Goal: Task Accomplishment & Management: Complete application form

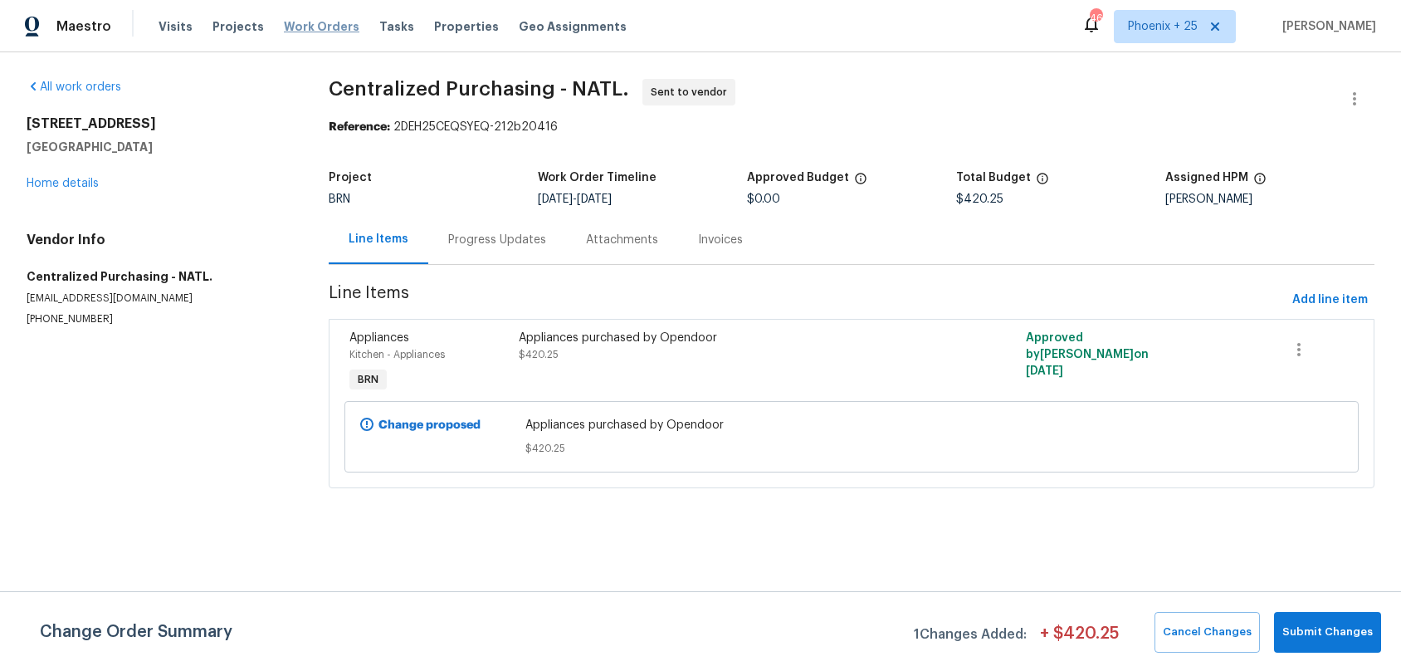
click at [336, 18] on span "Work Orders" at bounding box center [322, 26] width 76 height 17
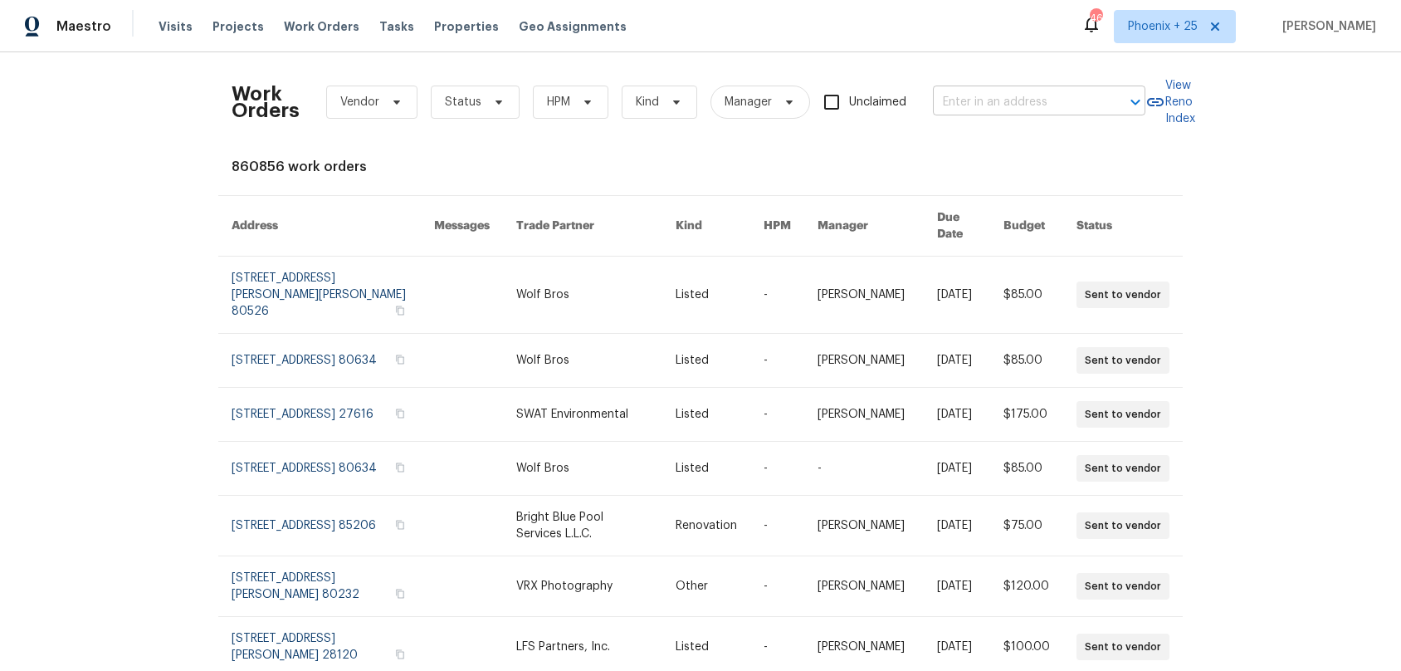
drag, startPoint x: 1028, startPoint y: 77, endPoint x: 1025, endPoint y: 90, distance: 12.7
click at [1027, 80] on div "Work Orders Vendor Status HPM Kind Manager Unclaimed ​" at bounding box center [689, 102] width 914 height 73
click at [1025, 90] on input "text" at bounding box center [1016, 103] width 166 height 26
paste input "[STREET_ADDRESS][PERSON_NAME]"
type input "[STREET_ADDRESS][PERSON_NAME]"
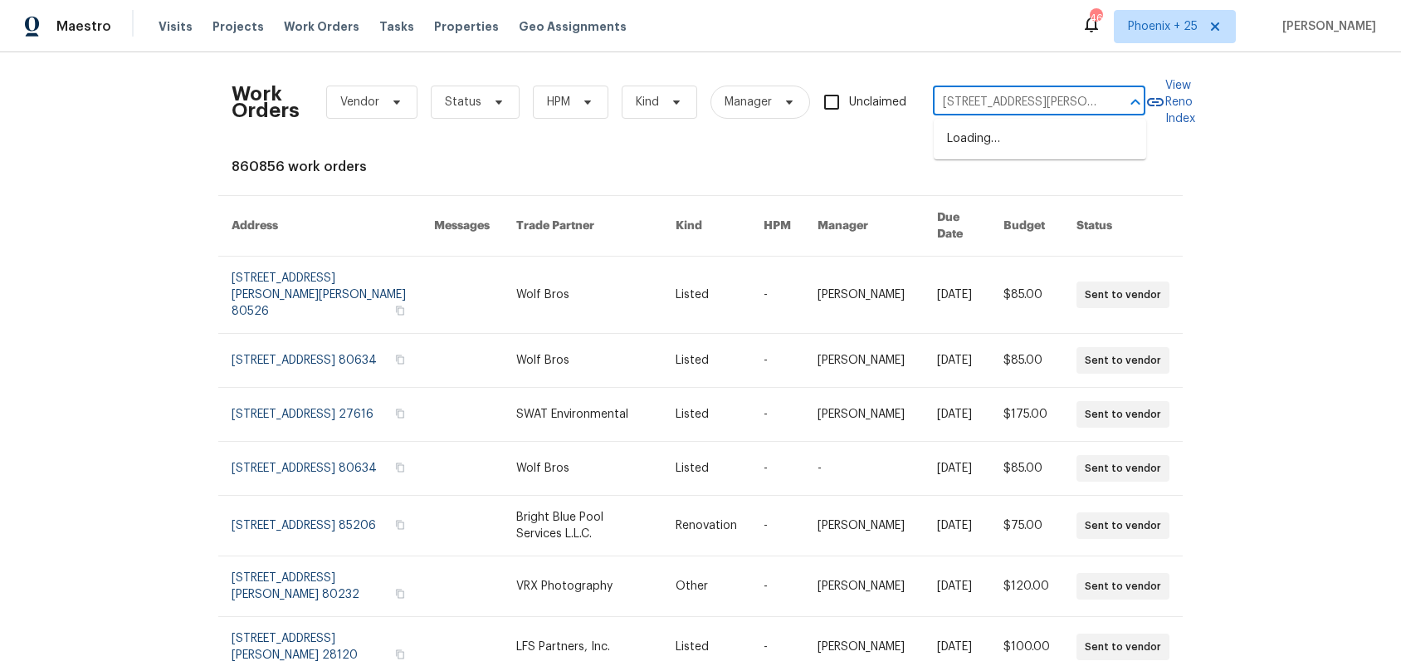
scroll to position [0, 49]
click at [1039, 147] on li "[STREET_ADDRESS][PERSON_NAME]" at bounding box center [1040, 147] width 213 height 45
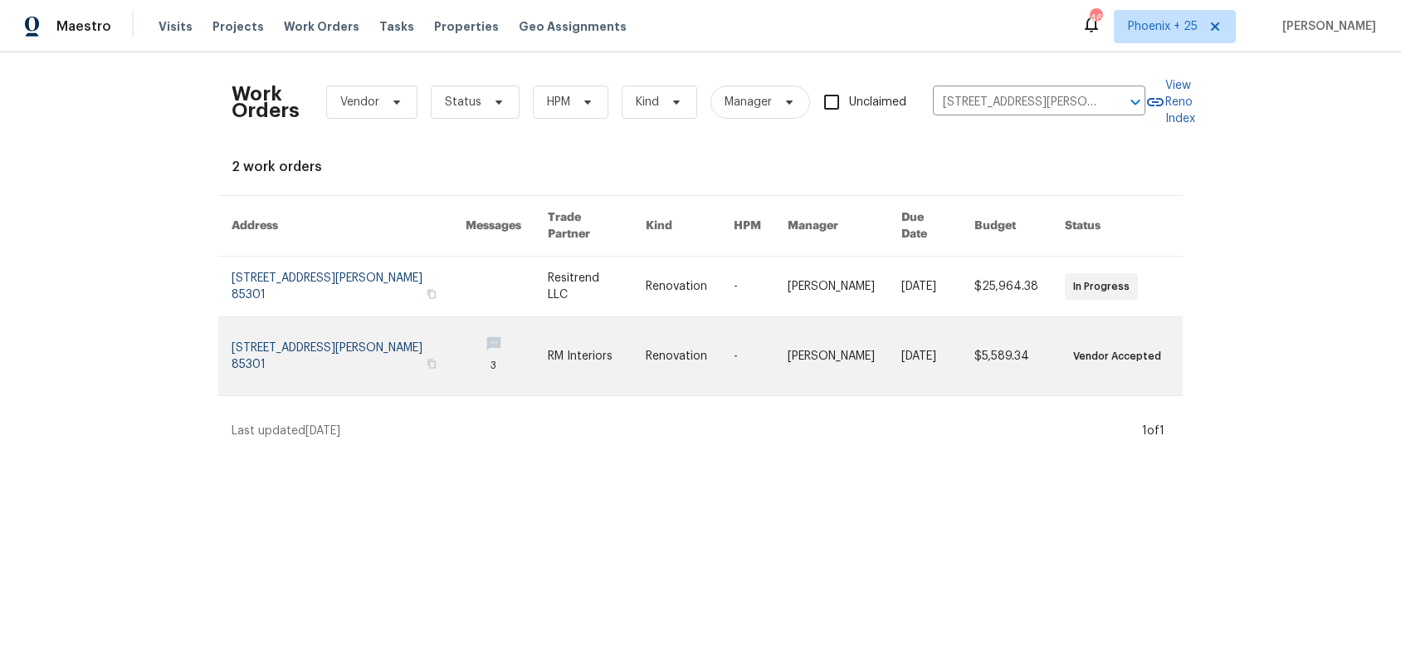
click at [687, 320] on link at bounding box center [690, 356] width 88 height 78
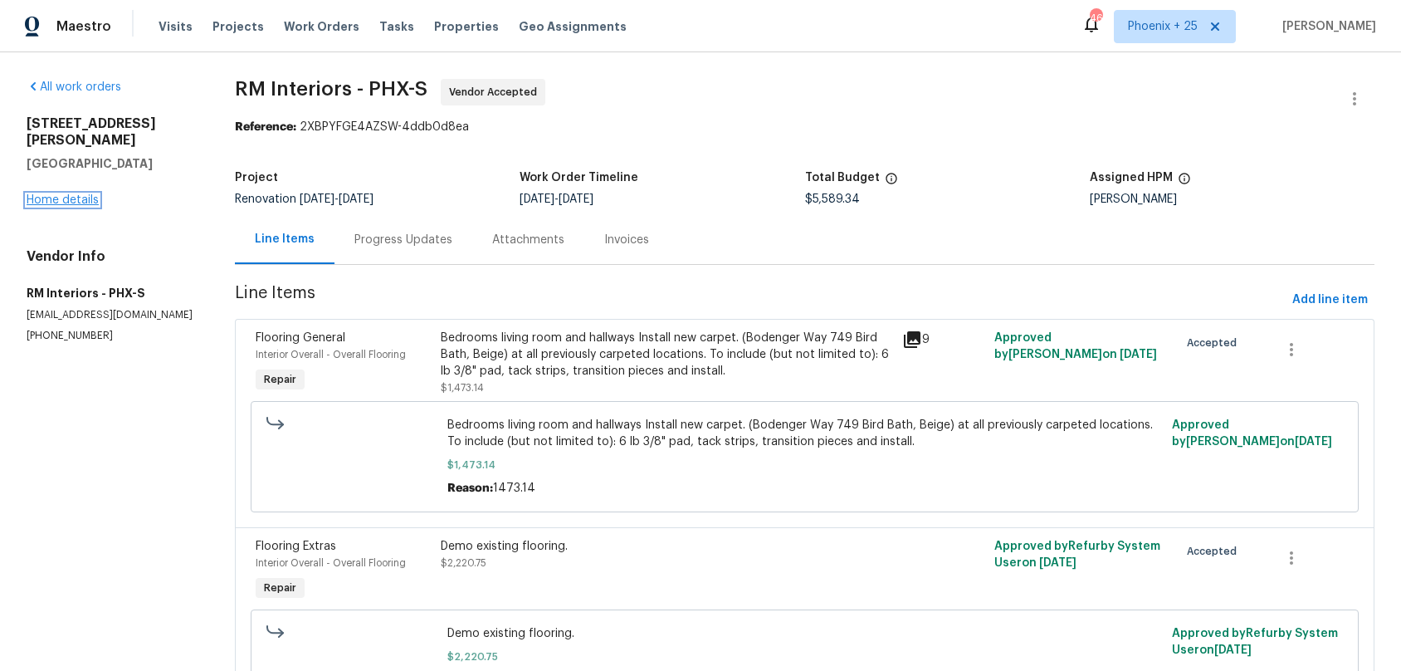
click at [80, 194] on link "Home details" at bounding box center [63, 200] width 72 height 12
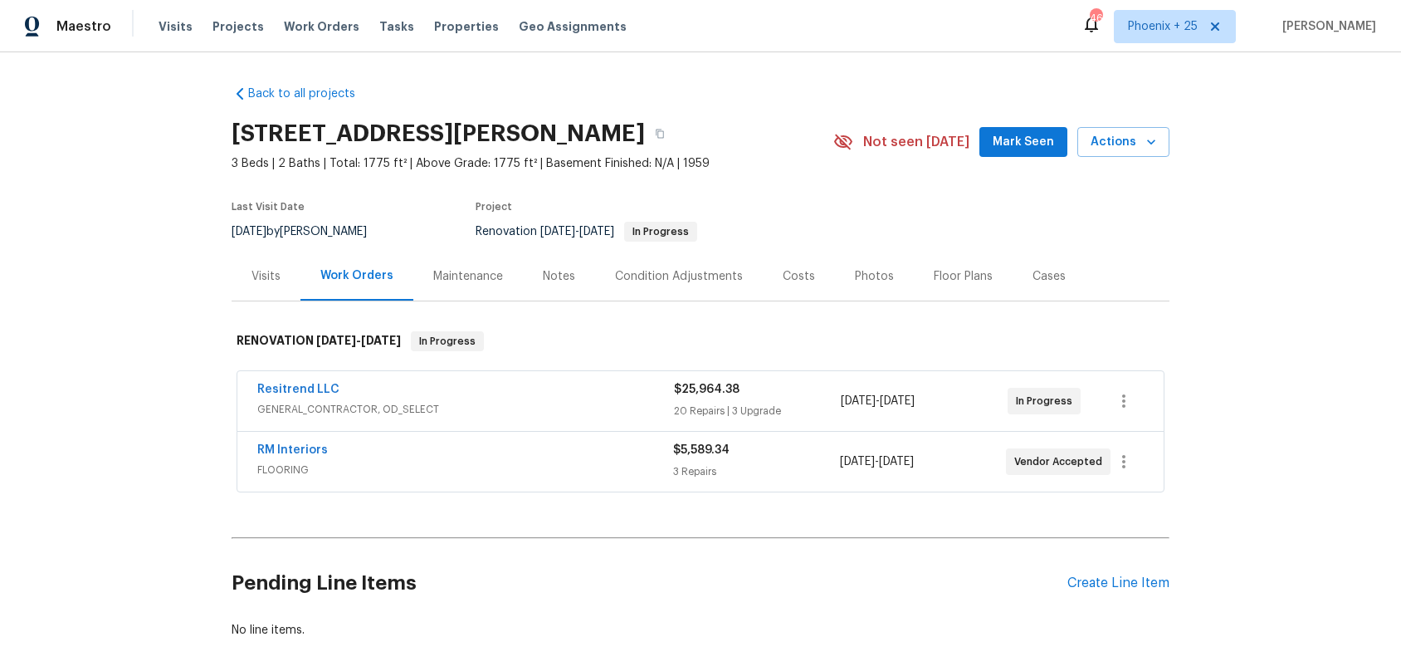
scroll to position [81, 0]
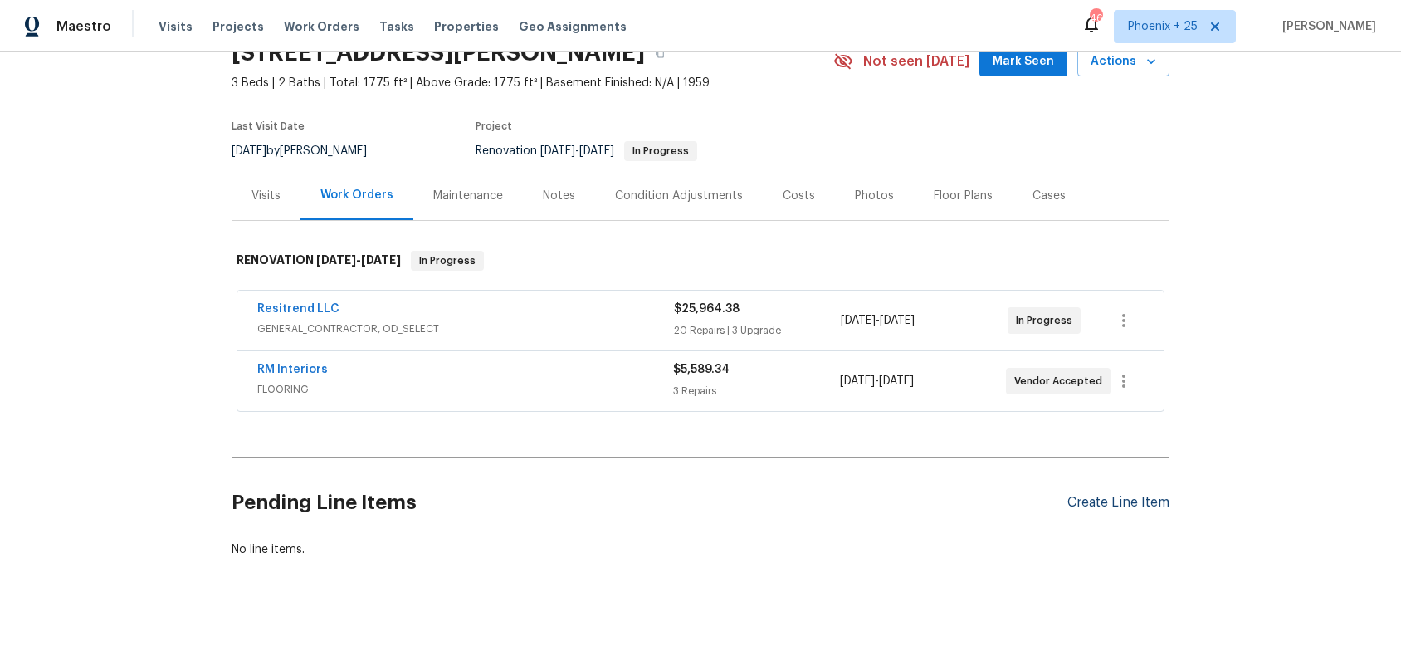
click at [1110, 500] on div "Create Line Item" at bounding box center [1119, 503] width 102 height 16
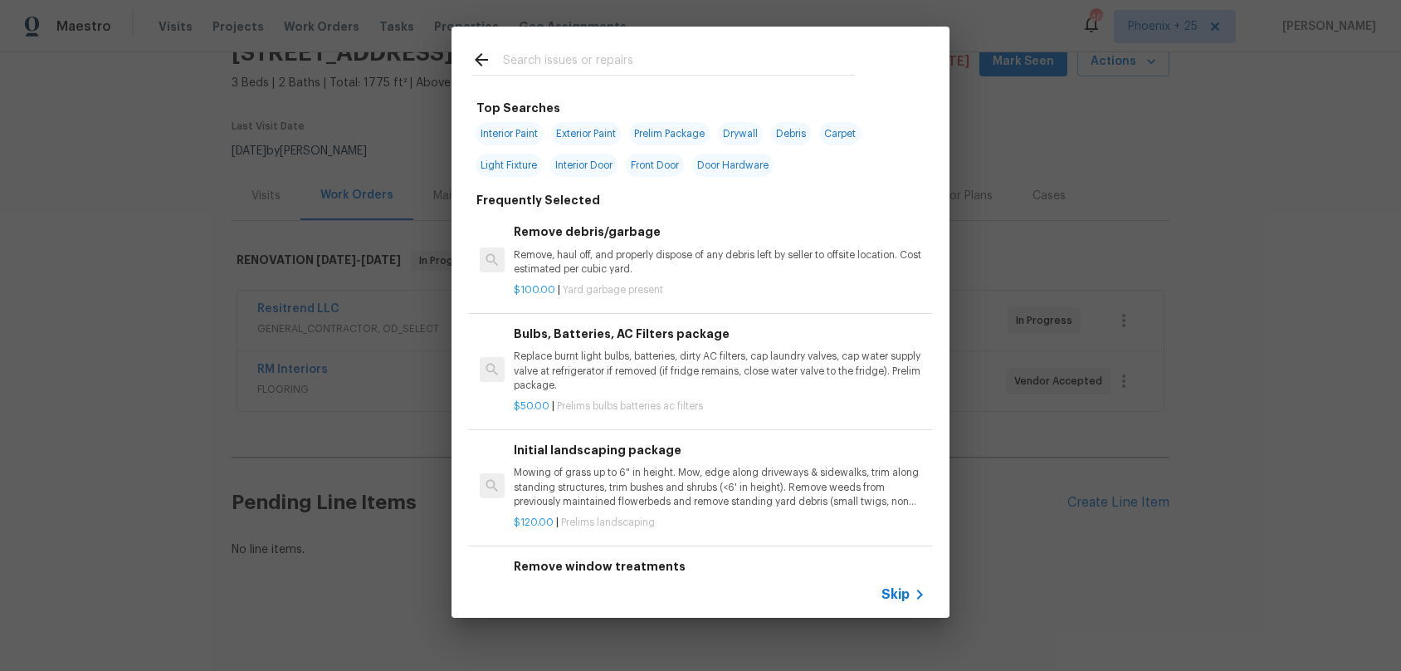
click at [567, 64] on input "text" at bounding box center [679, 62] width 352 height 25
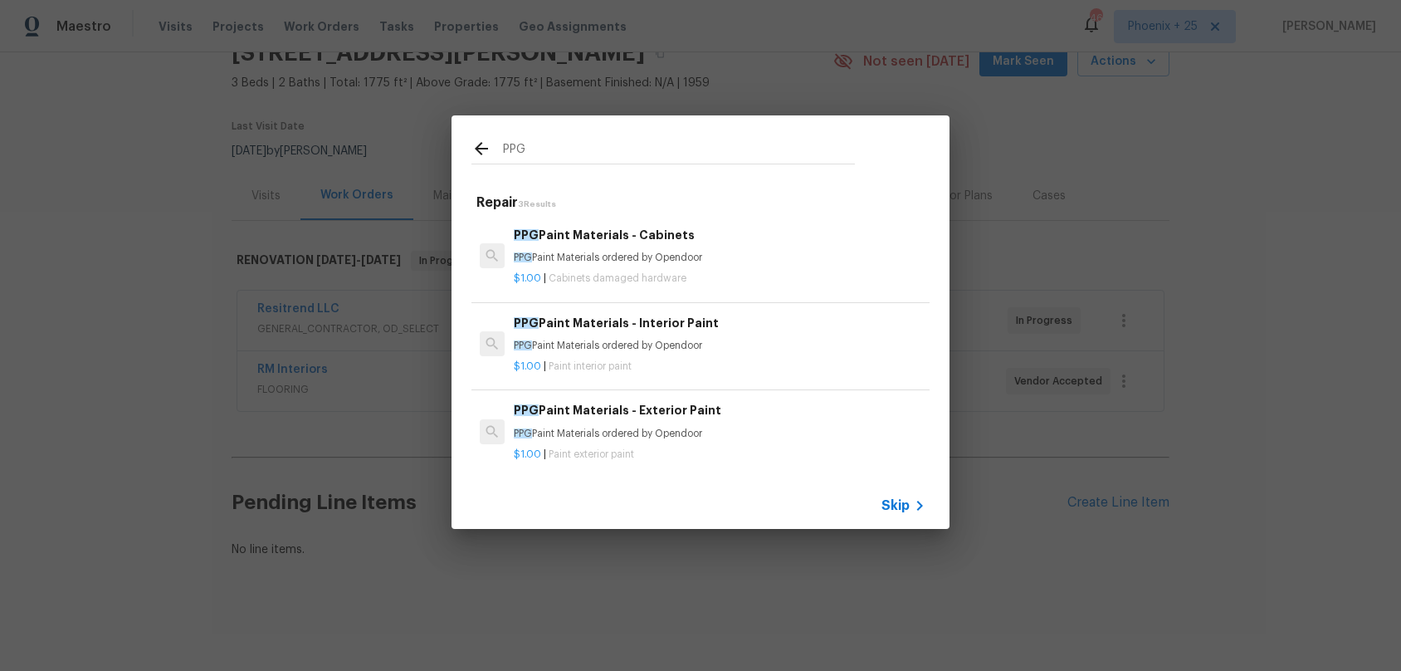
type input "PPG"
click at [753, 329] on h6 "PPG Paint Materials - Interior Paint" at bounding box center [720, 323] width 412 height 18
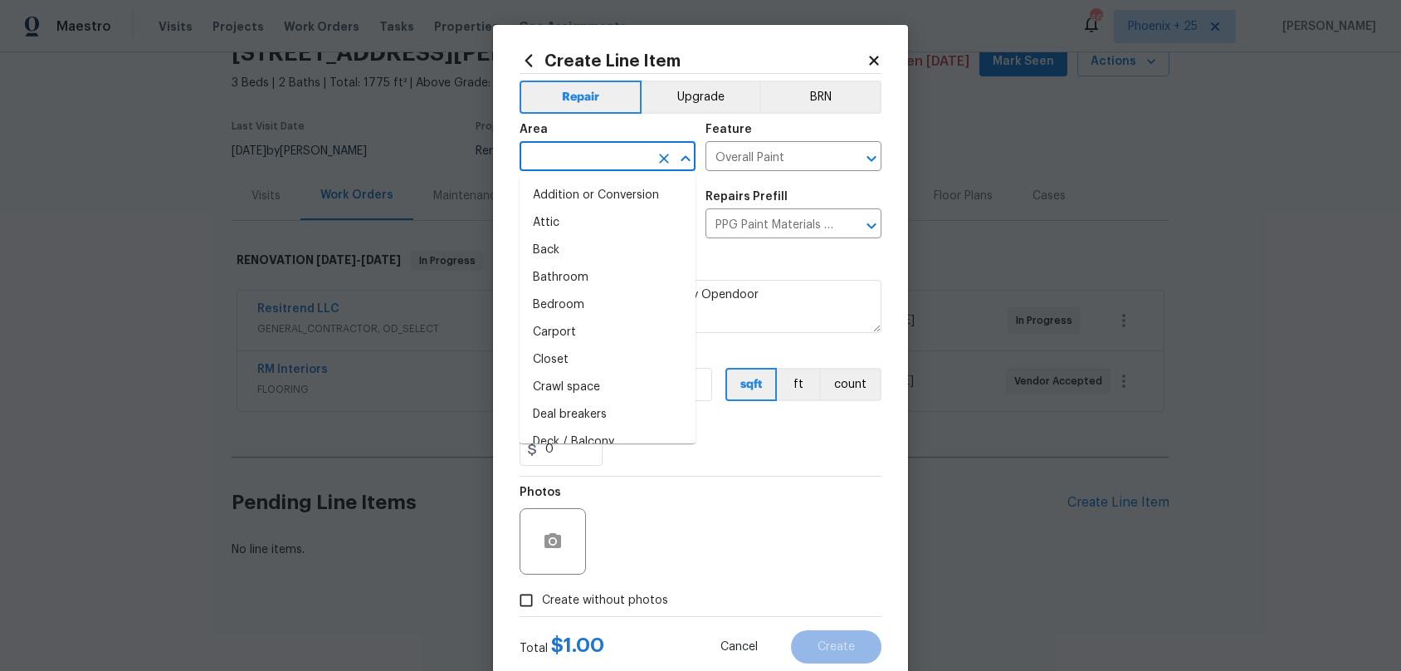
click at [594, 156] on input "text" at bounding box center [585, 158] width 130 height 26
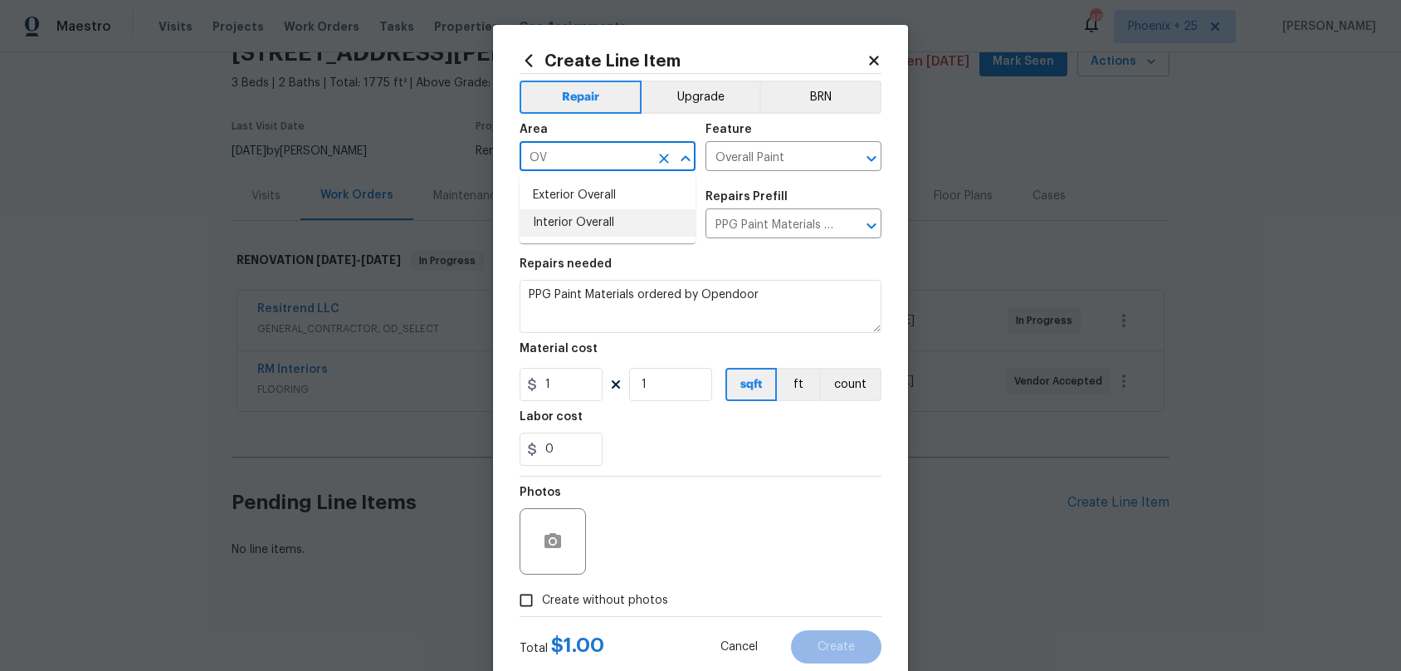
type input "OV"
click at [603, 261] on h5 "Repairs needed" at bounding box center [566, 264] width 92 height 12
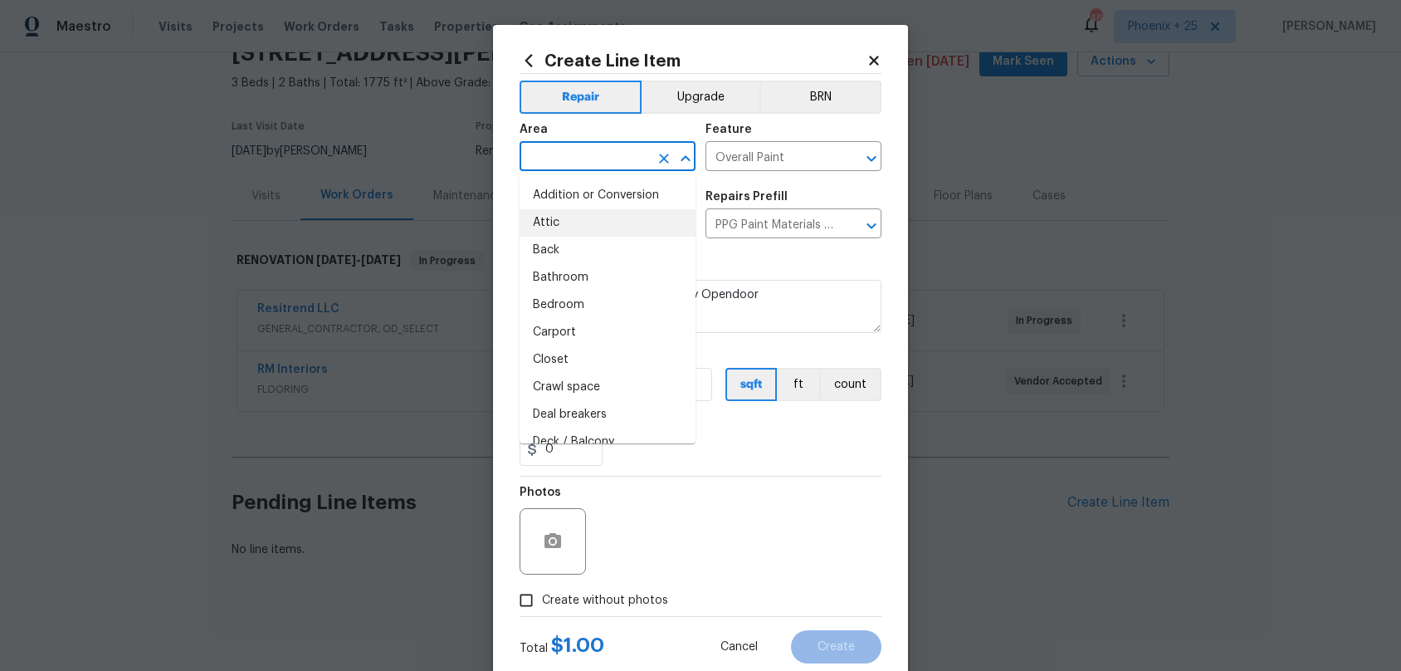
click at [567, 148] on input "text" at bounding box center [585, 158] width 130 height 26
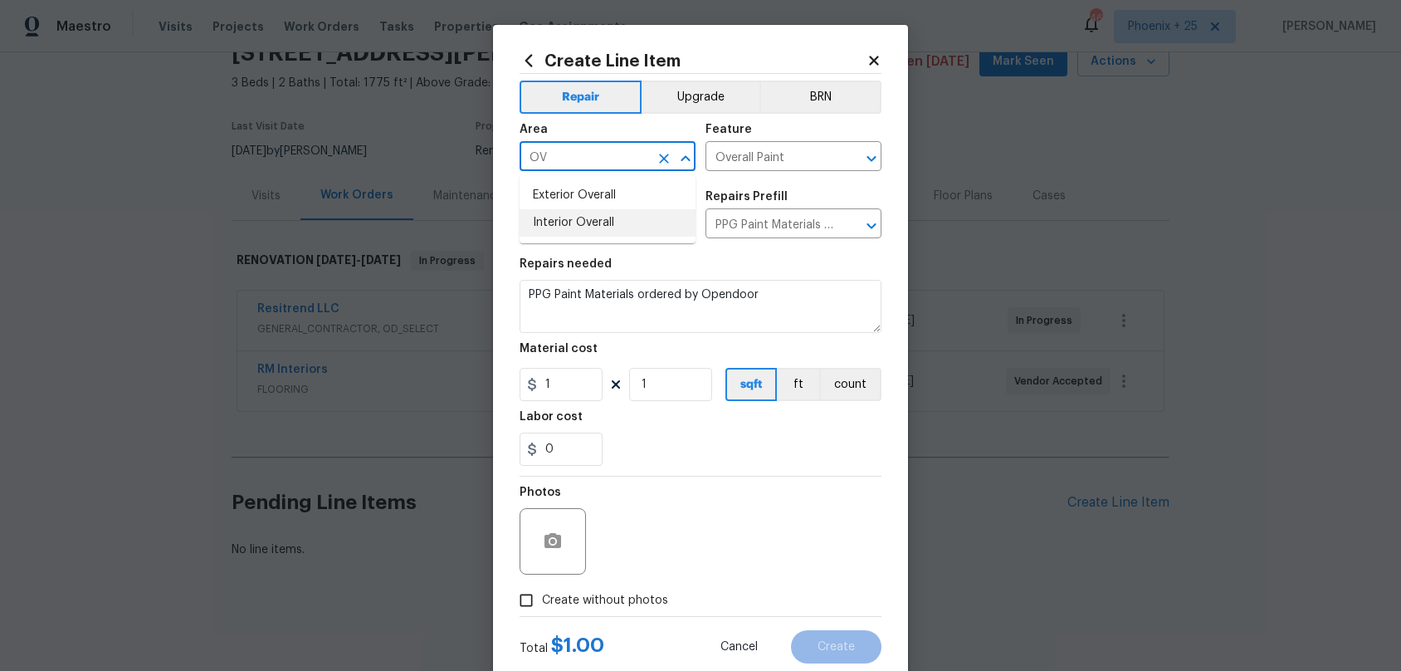
click at [618, 215] on li "Interior Overall" at bounding box center [608, 222] width 176 height 27
type input "Interior Overall"
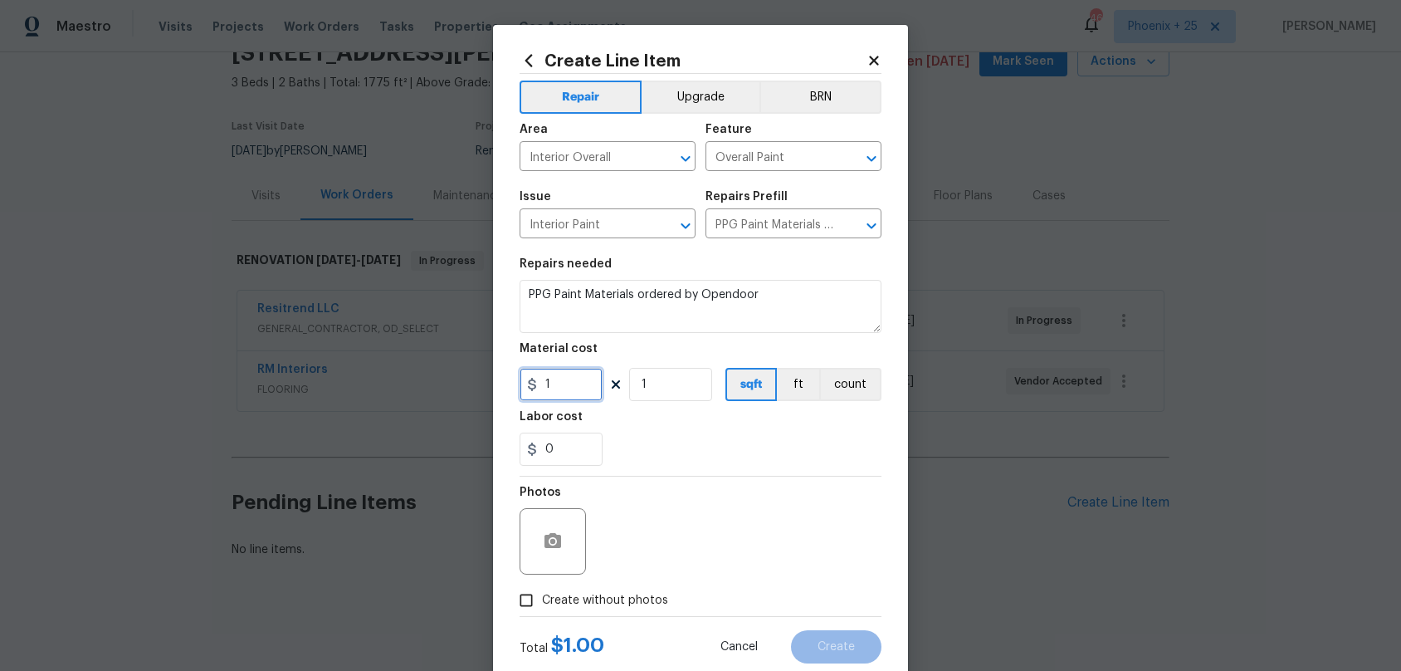
drag, startPoint x: 575, startPoint y: 381, endPoint x: 534, endPoint y: 380, distance: 41.5
click at [534, 380] on div "1" at bounding box center [561, 384] width 83 height 33
type input "558.63"
drag, startPoint x: 585, startPoint y: 600, endPoint x: 594, endPoint y: 598, distance: 9.5
click at [586, 600] on span "Create without photos" at bounding box center [605, 600] width 126 height 17
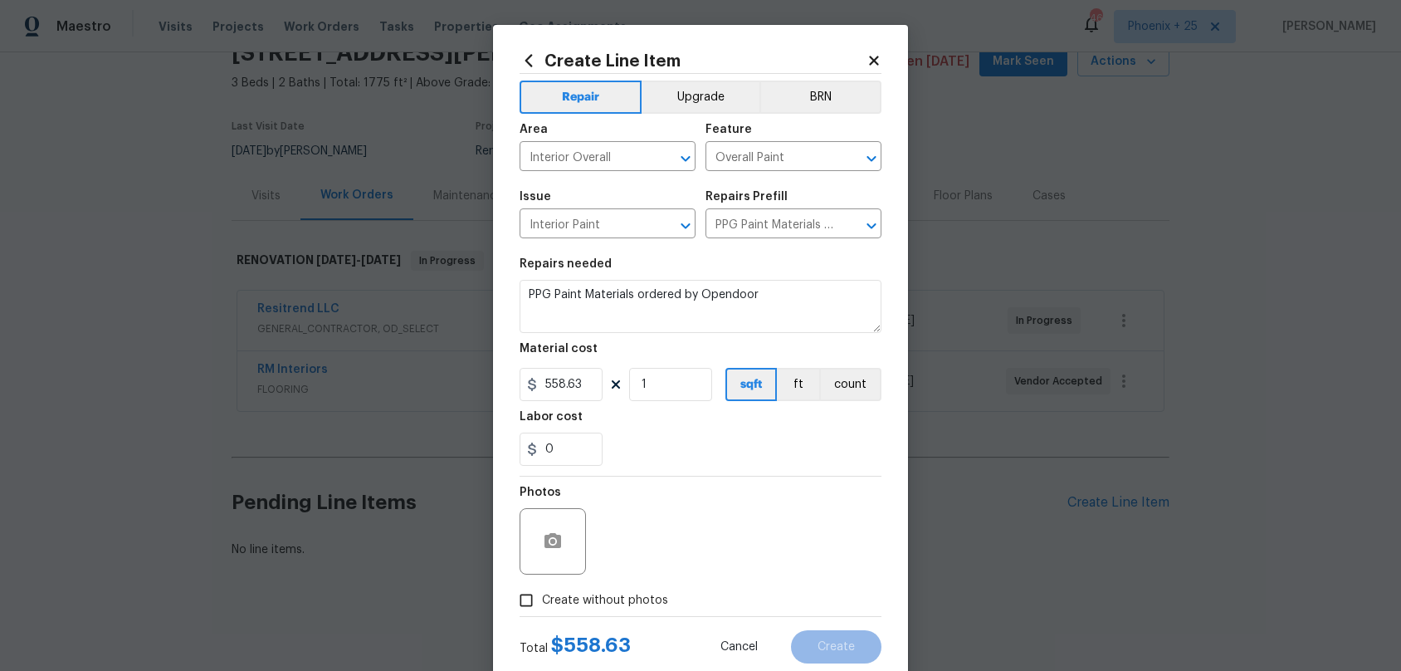
click at [634, 596] on span "Create without photos" at bounding box center [605, 600] width 126 height 17
click at [542, 596] on input "Create without photos" at bounding box center [527, 600] width 32 height 32
checkbox input "true"
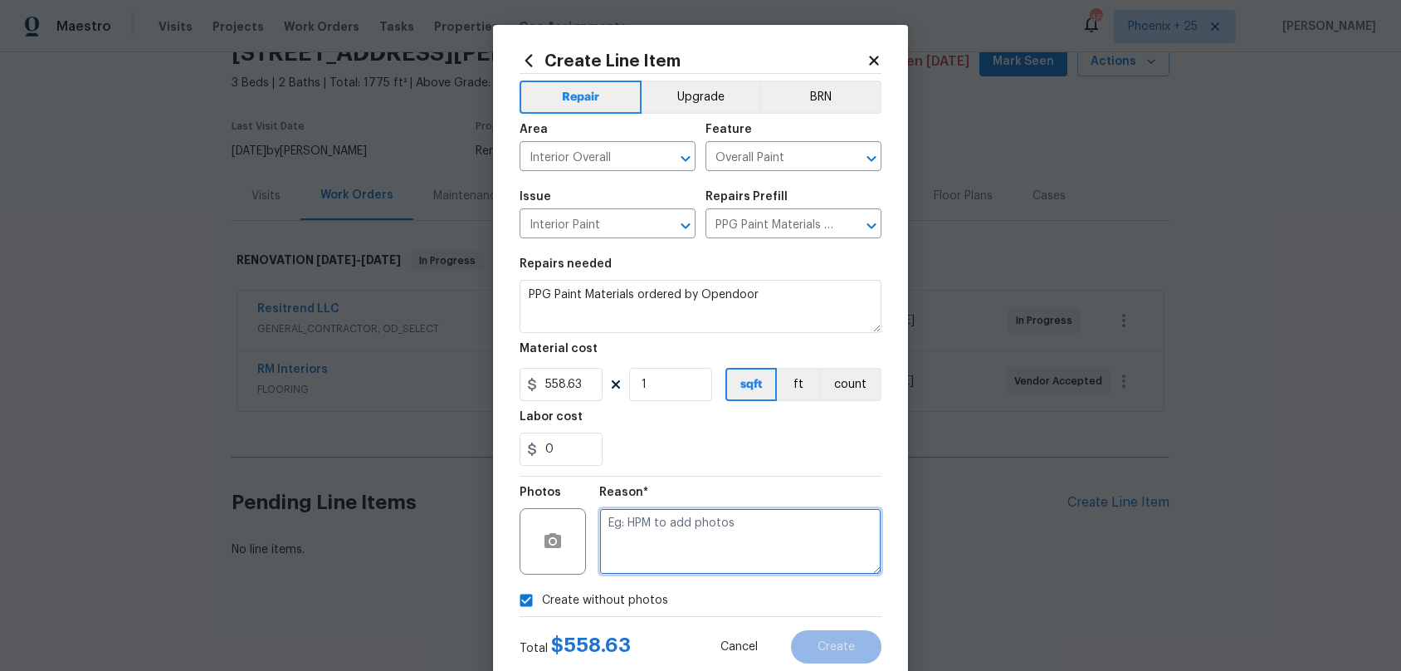
click at [653, 547] on textarea at bounding box center [740, 541] width 282 height 66
type textarea "NA"
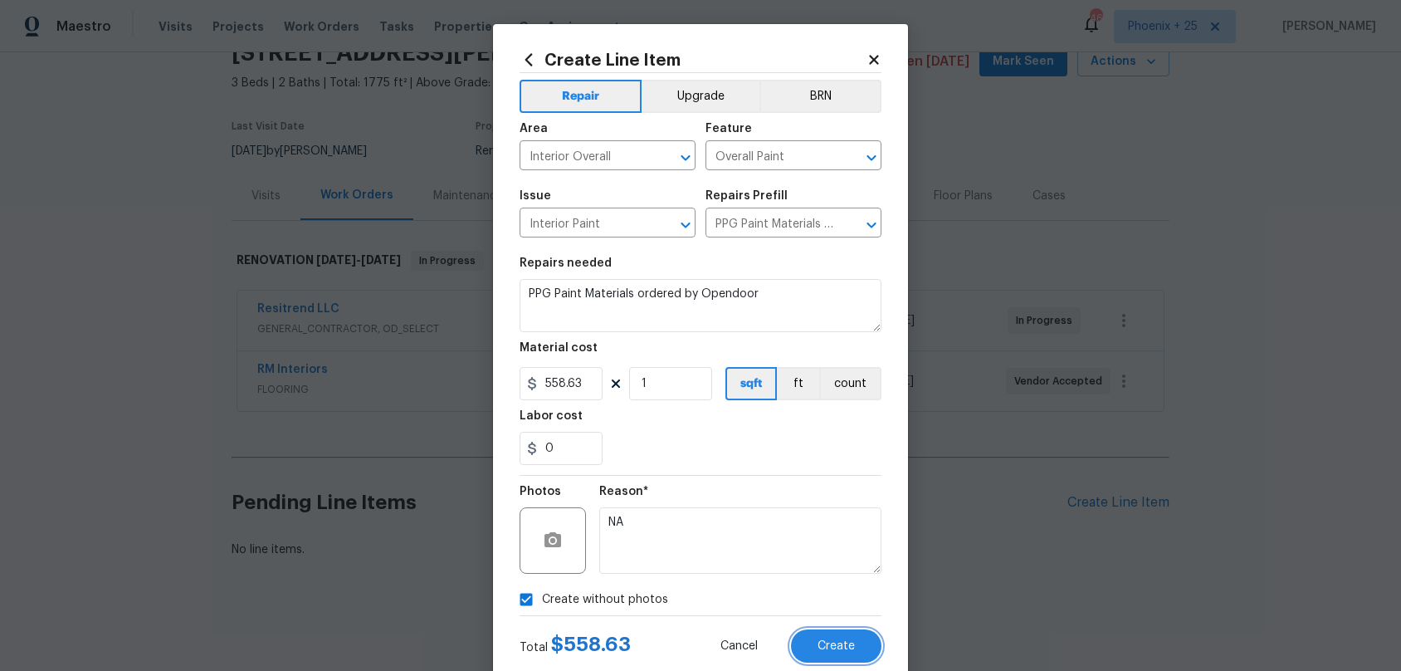
drag, startPoint x: 866, startPoint y: 638, endPoint x: 1050, endPoint y: 537, distance: 210.3
click at [865, 638] on button "Create" at bounding box center [836, 645] width 90 height 33
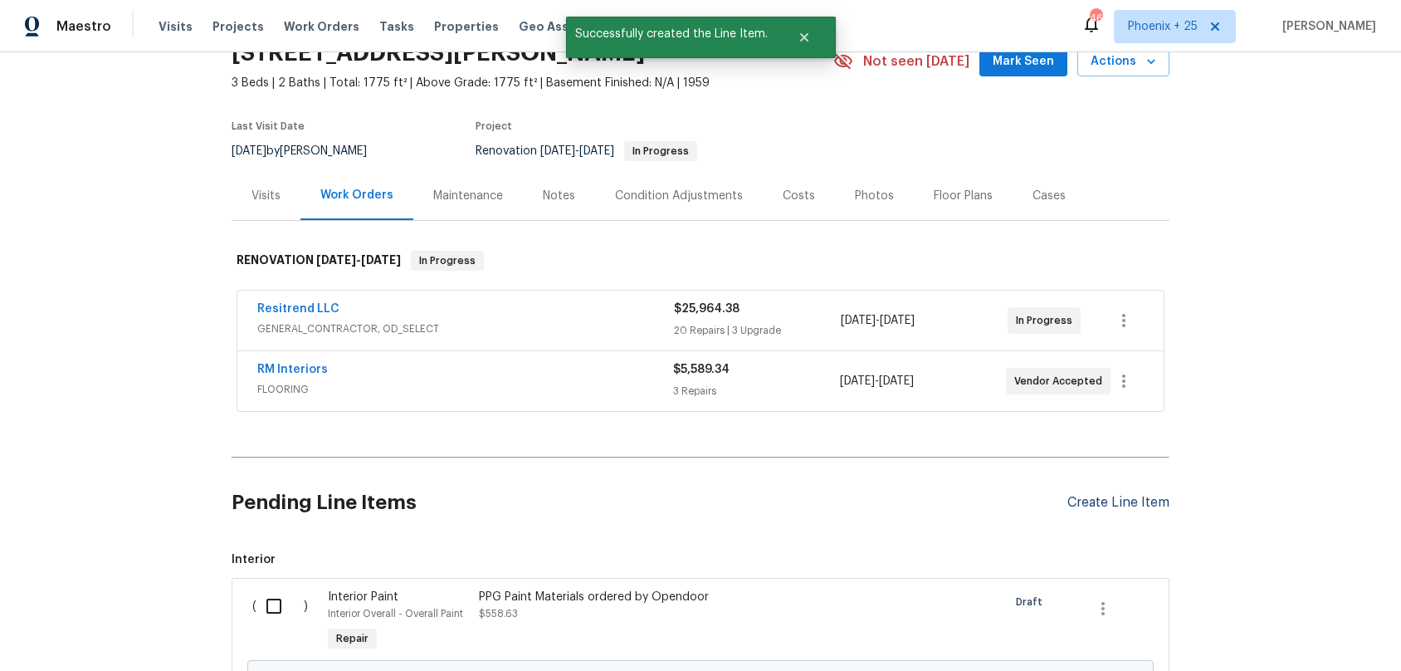
click at [1137, 496] on div "Create Line Item" at bounding box center [1119, 503] width 102 height 16
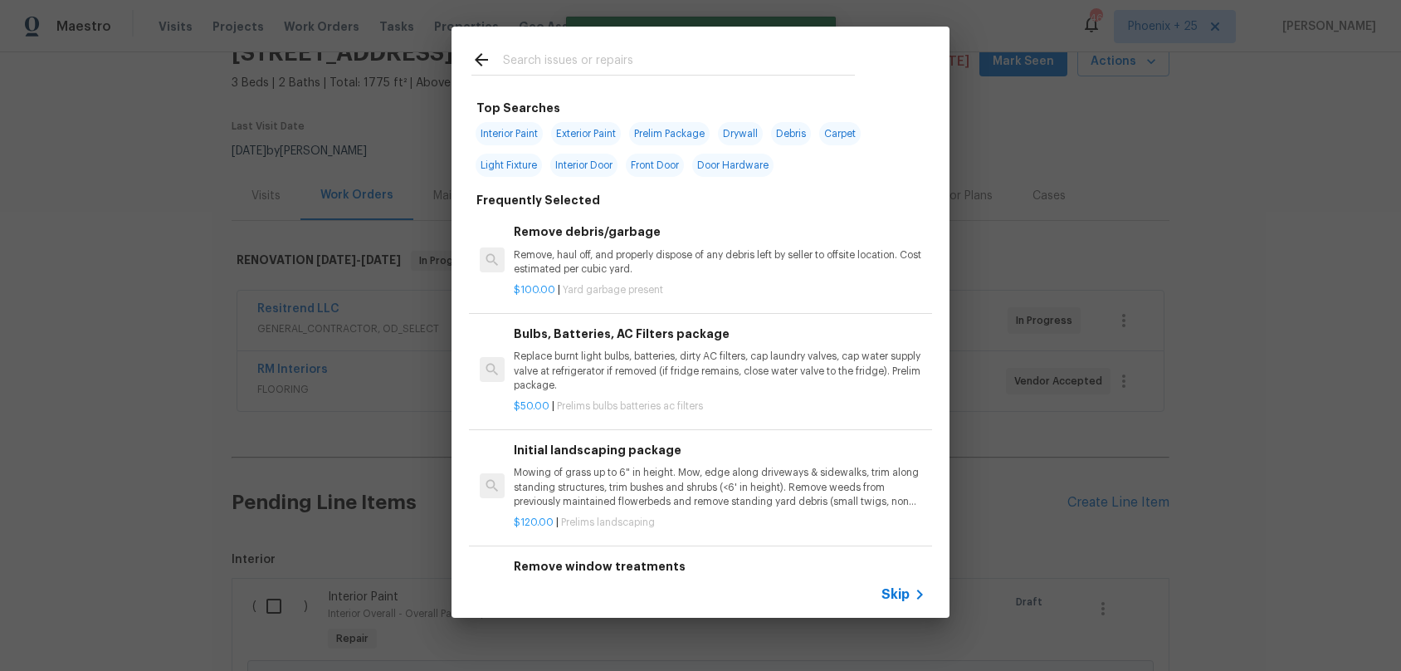
click at [691, 46] on div at bounding box center [663, 60] width 423 height 66
click at [687, 54] on input "text" at bounding box center [679, 62] width 352 height 25
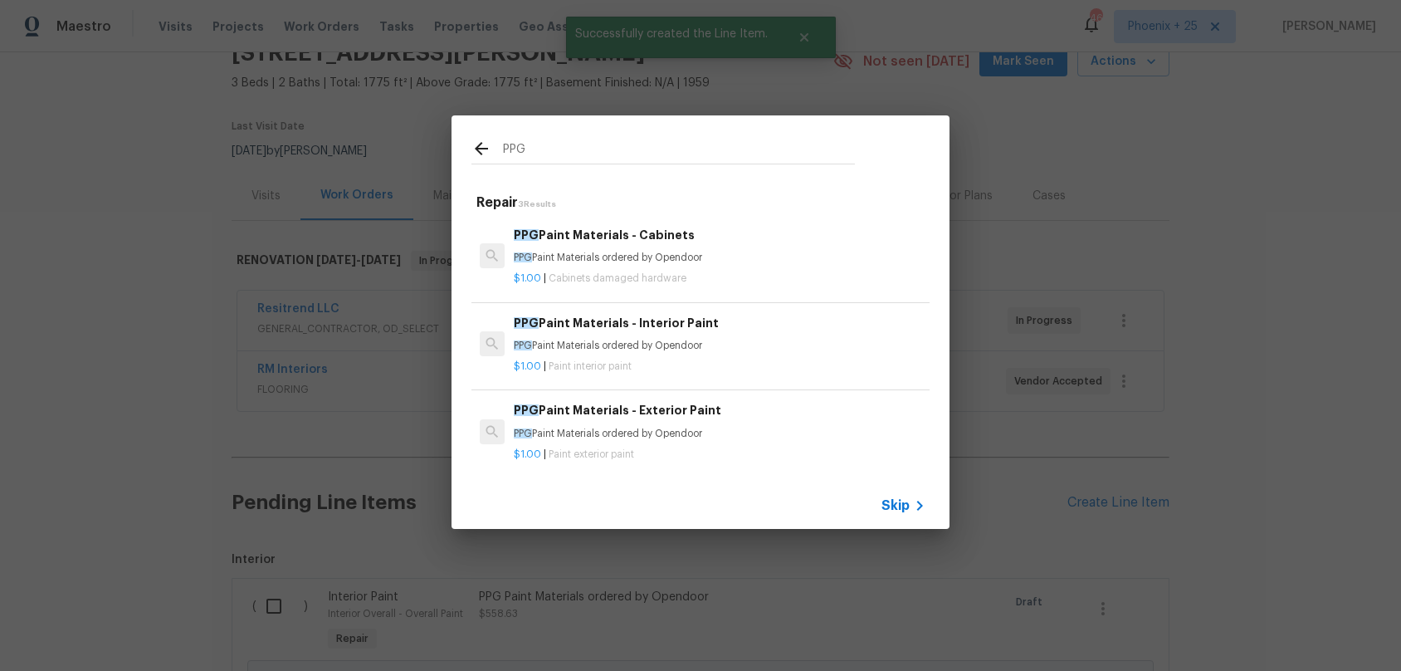
type input "PPG"
click at [744, 404] on h6 "PPG Paint Materials - Exterior Paint" at bounding box center [720, 410] width 412 height 18
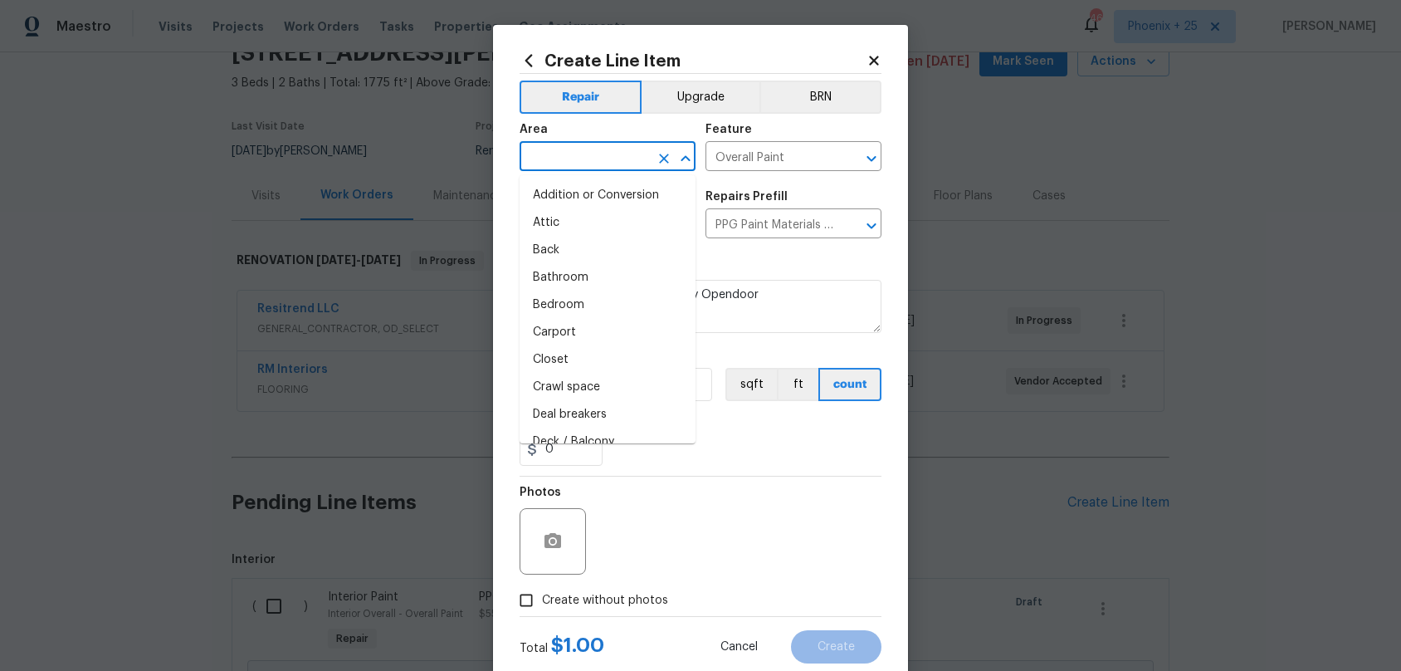
click at [594, 160] on input "text" at bounding box center [585, 158] width 130 height 26
type input "Addition or Conversion"
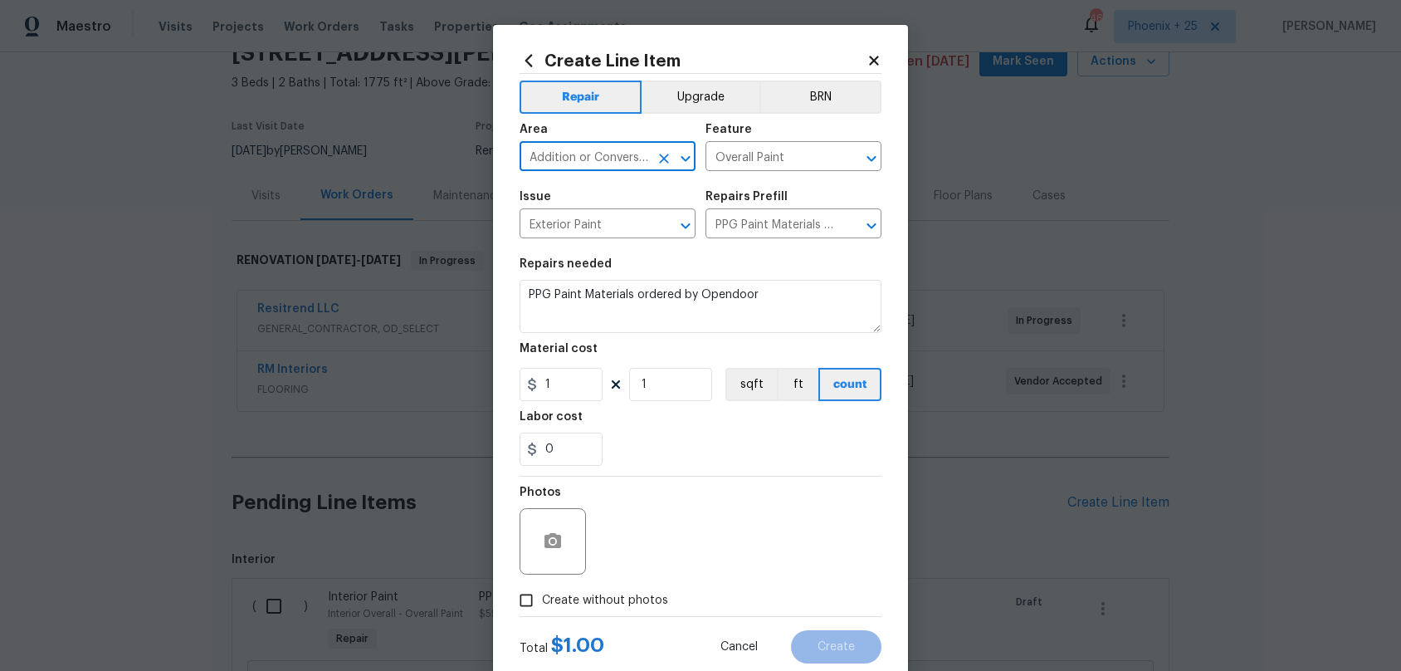
click at [659, 159] on icon "Clear" at bounding box center [664, 158] width 17 height 17
drag, startPoint x: 604, startPoint y: 194, endPoint x: 599, endPoint y: 266, distance: 72.4
click at [604, 195] on li "Exterior Overall" at bounding box center [608, 195] width 176 height 27
type input "Exterior Overall"
click at [582, 392] on input "1" at bounding box center [561, 384] width 83 height 33
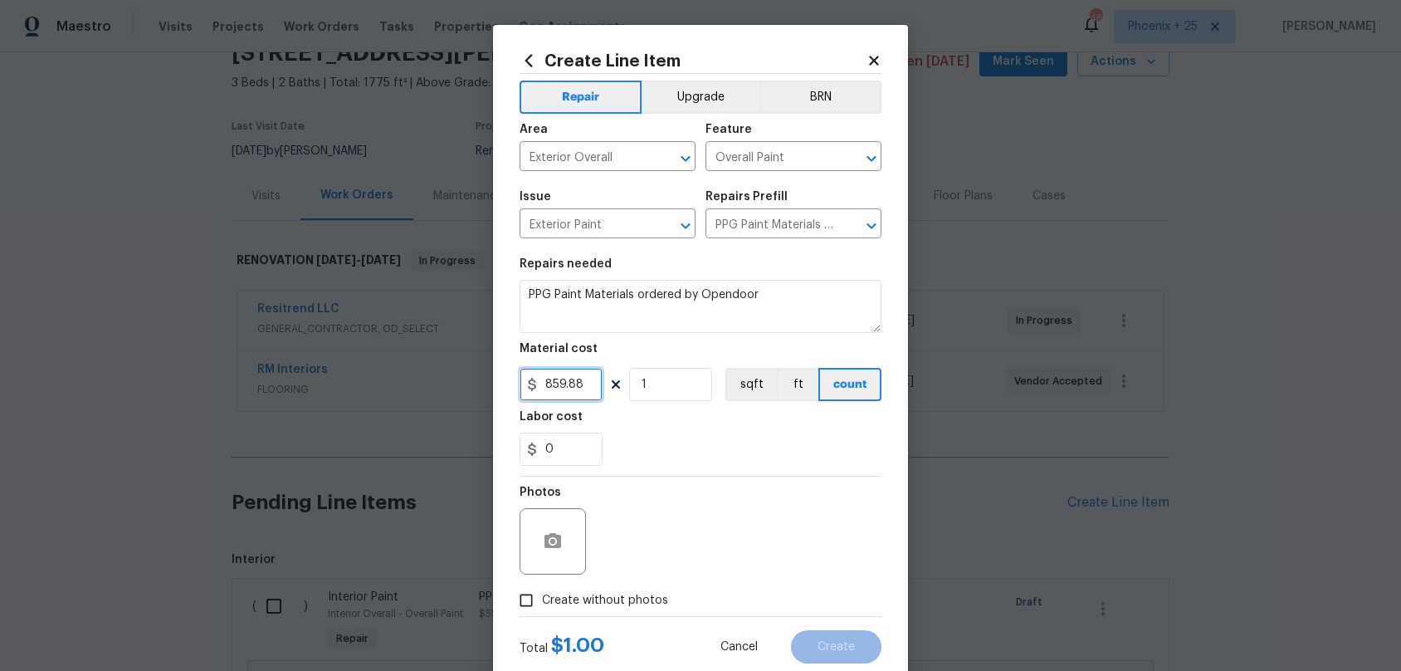
type input "859.88"
click at [652, 605] on span "Create without photos" at bounding box center [605, 600] width 126 height 17
click at [542, 605] on input "Create without photos" at bounding box center [527, 600] width 32 height 32
checkbox input "true"
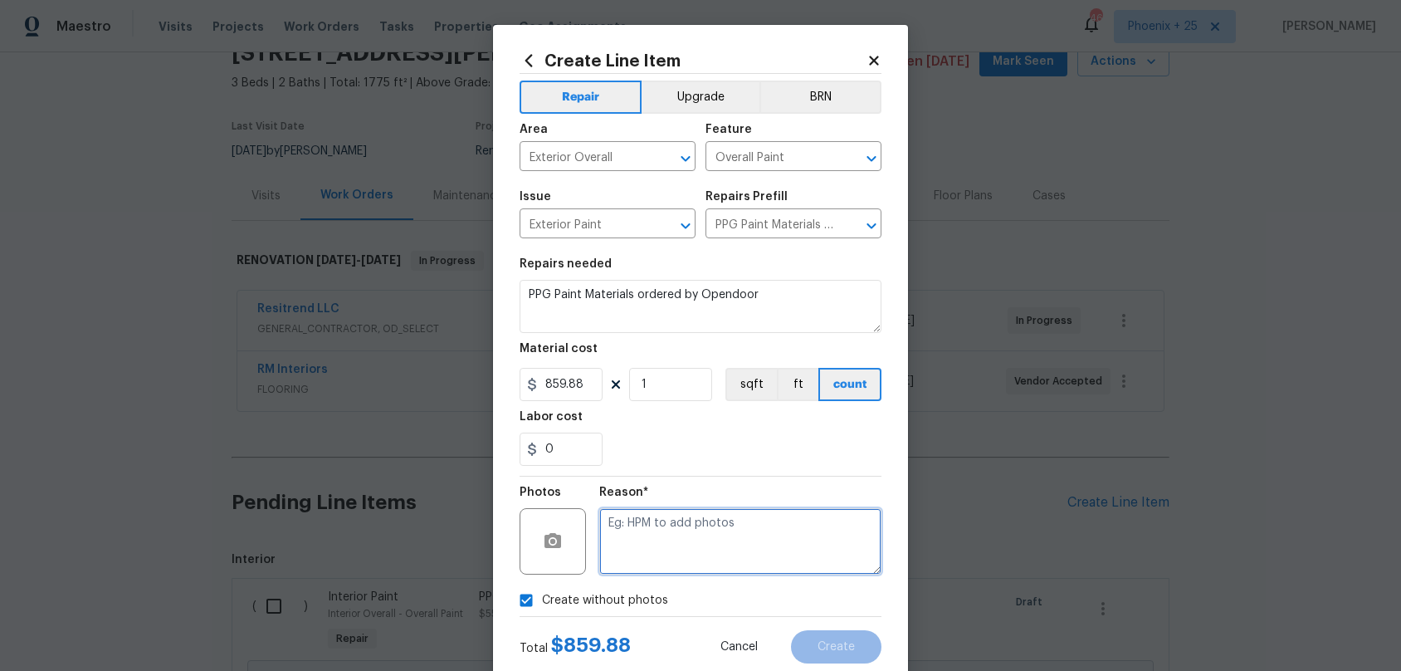
click at [657, 557] on textarea at bounding box center [740, 541] width 282 height 66
type textarea "M"
type textarea "NA"
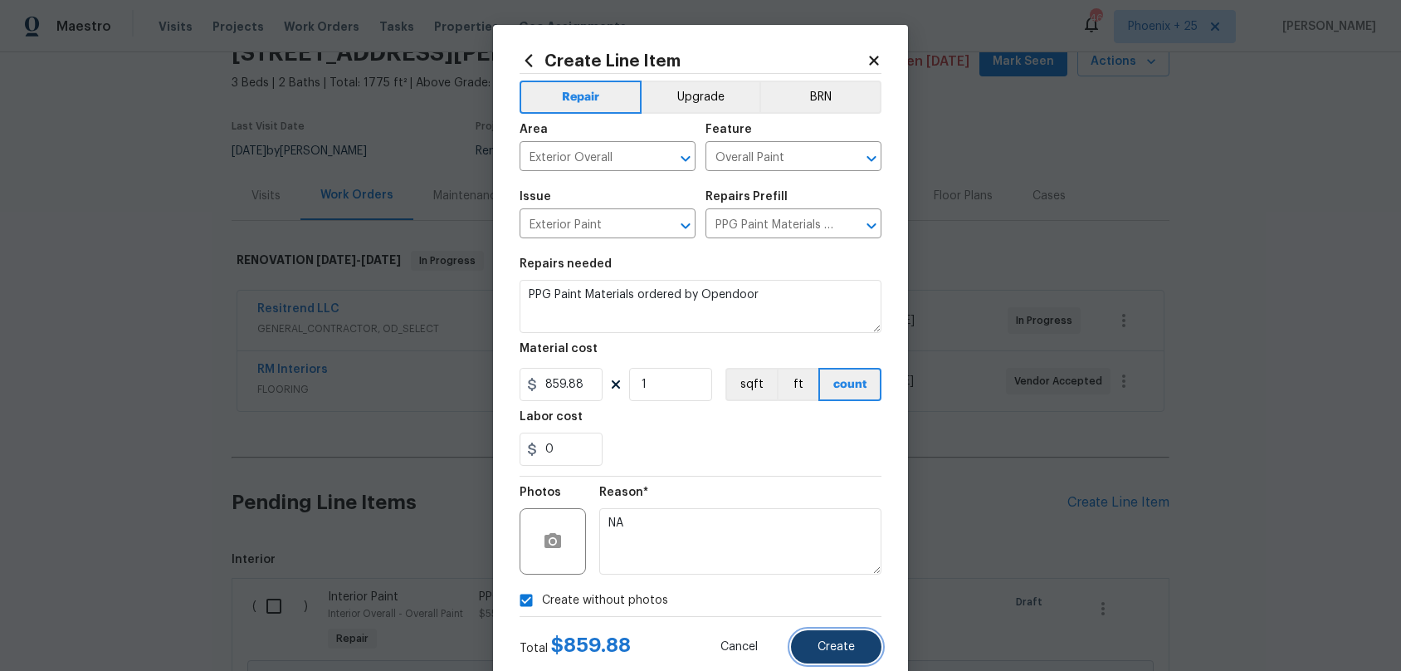
click at [858, 654] on button "Create" at bounding box center [836, 646] width 90 height 33
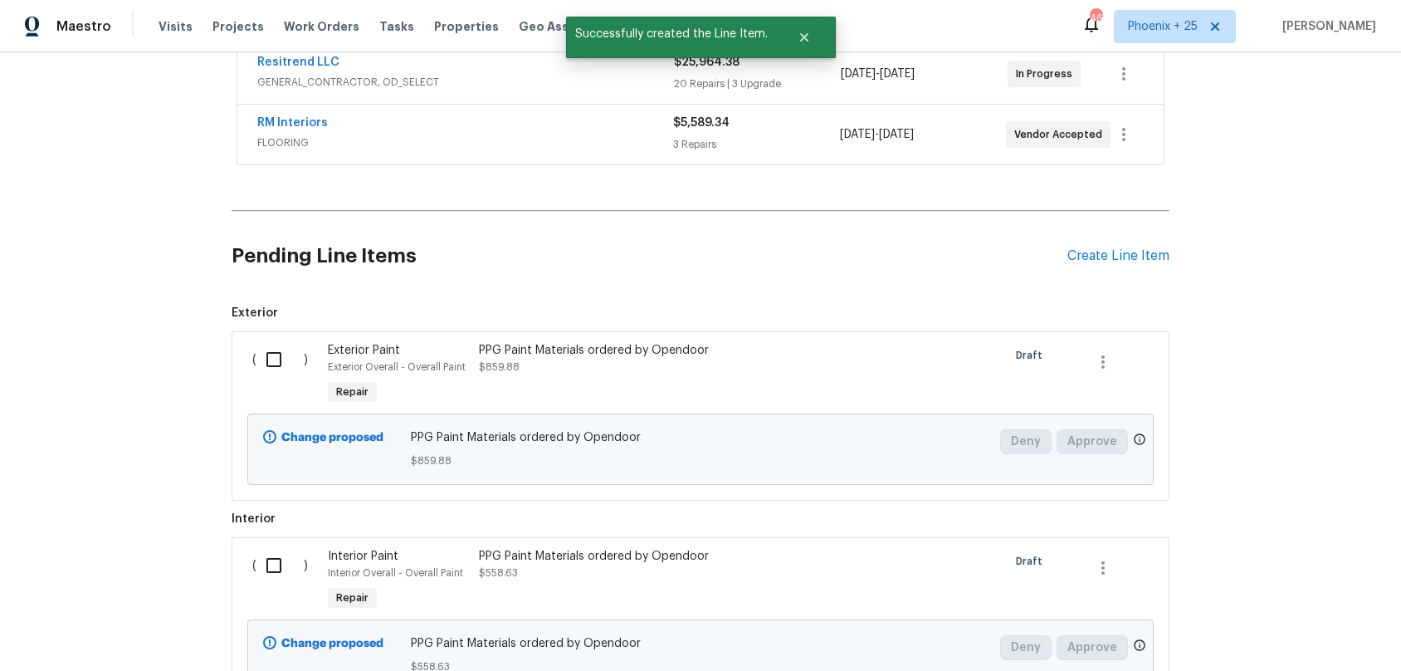
scroll to position [477, 0]
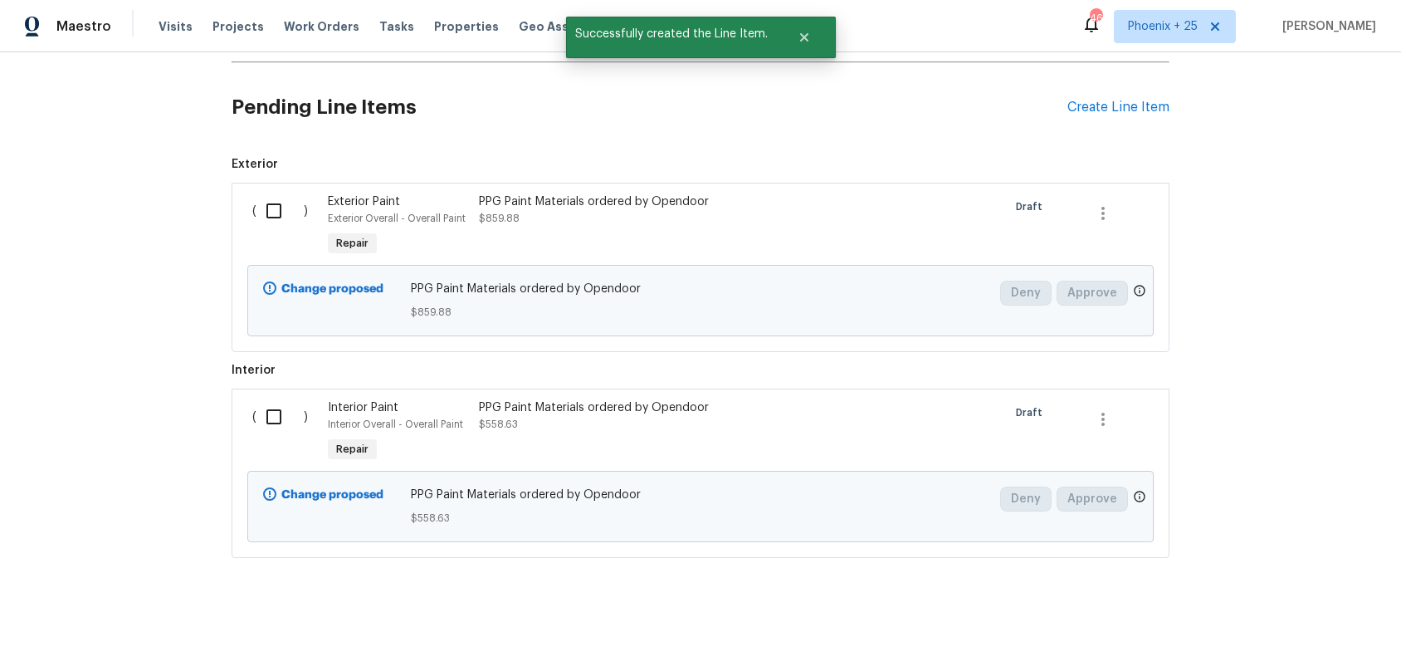
drag, startPoint x: 276, startPoint y: 183, endPoint x: 276, endPoint y: 220, distance: 37.4
click at [275, 185] on div "( ) Exterior Paint Exterior Overall - Overall Paint Repair PPG Paint Materials …" at bounding box center [701, 267] width 938 height 169
click at [276, 219] on input "checkbox" at bounding box center [280, 210] width 47 height 35
checkbox input "true"
drag, startPoint x: 275, startPoint y: 423, endPoint x: 307, endPoint y: 436, distance: 35.0
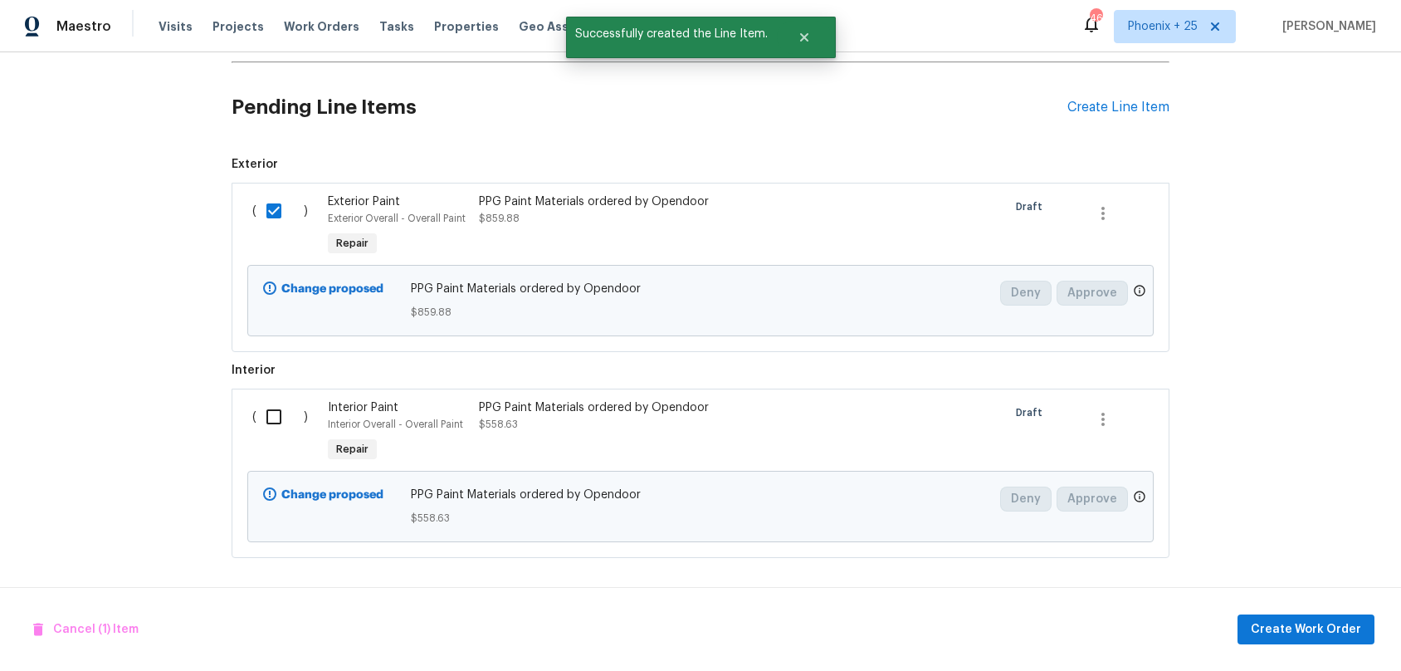
click at [279, 423] on input "checkbox" at bounding box center [280, 416] width 47 height 35
checkbox input "true"
click at [1359, 627] on span "Create Work Order" at bounding box center [1306, 629] width 110 height 21
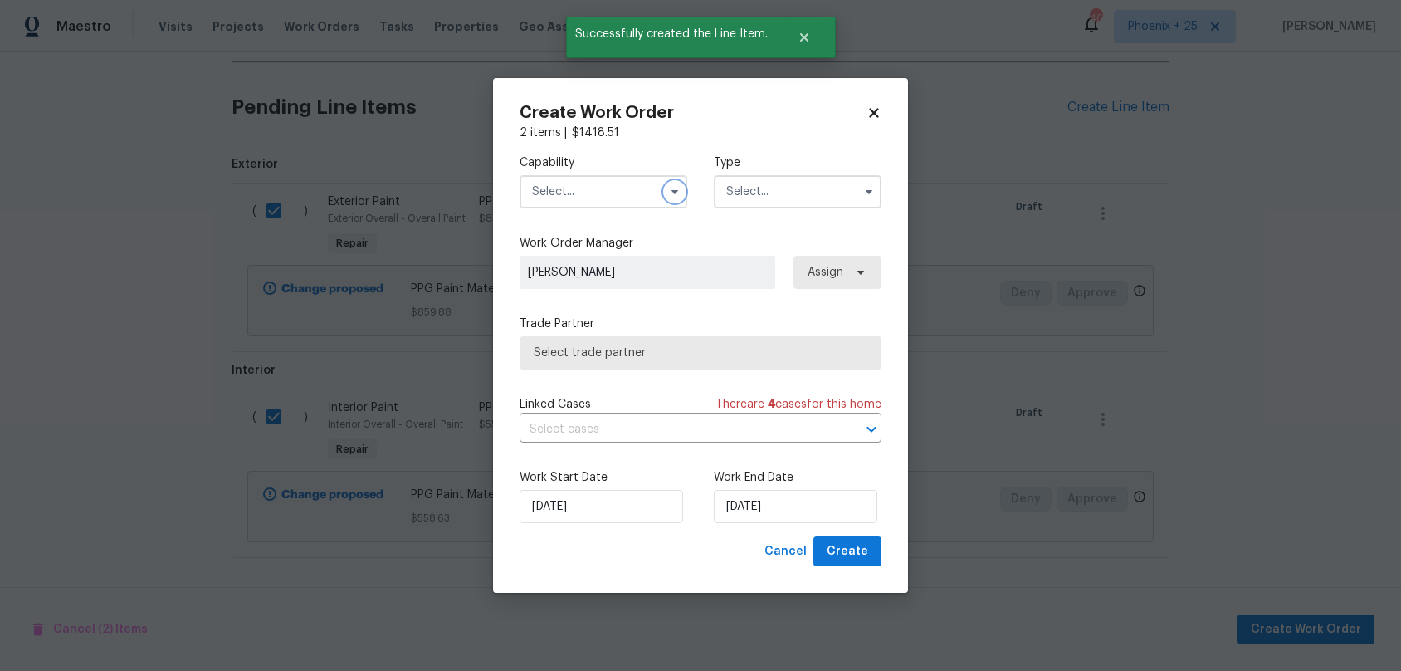
drag, startPoint x: 669, startPoint y: 187, endPoint x: 658, endPoint y: 200, distance: 17.1
click at [669, 187] on icon "button" at bounding box center [674, 191] width 13 height 13
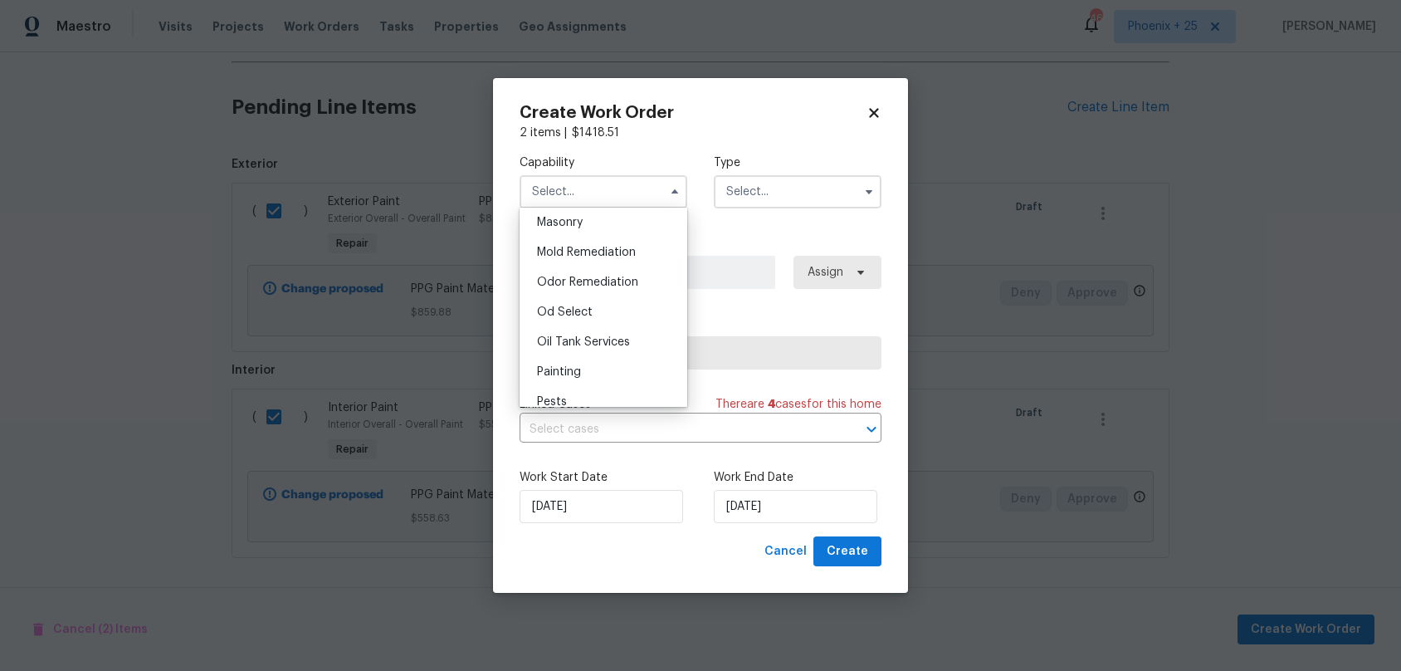
scroll to position [1296, 0]
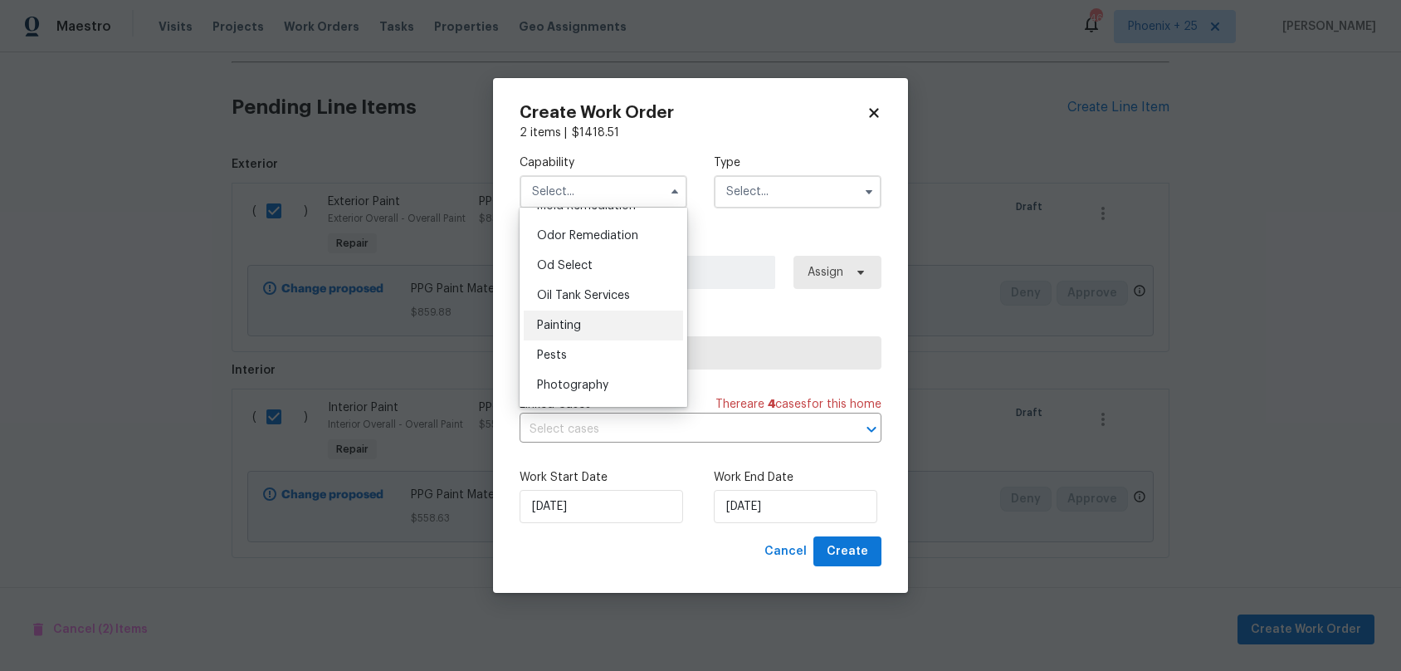
click at [609, 330] on div "Painting" at bounding box center [603, 325] width 159 height 30
type input "Painting"
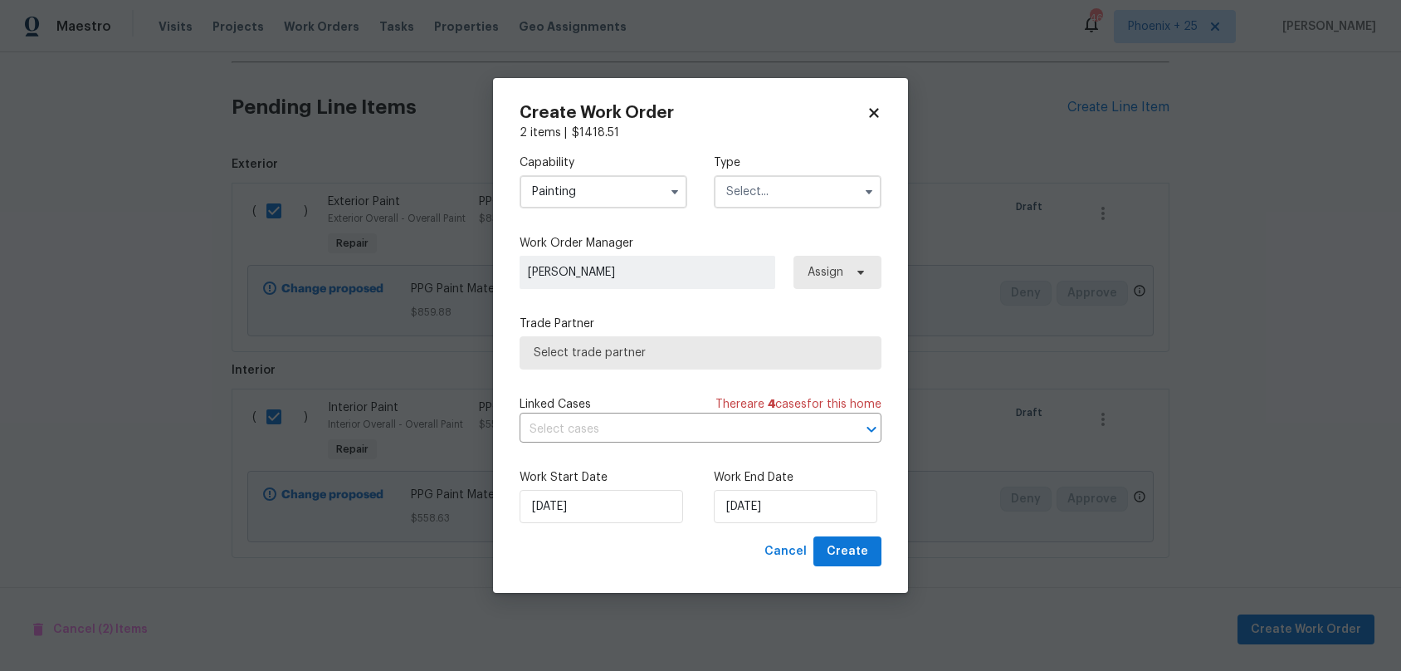
drag, startPoint x: 755, startPoint y: 213, endPoint x: 755, endPoint y: 200, distance: 13.3
click at [755, 209] on div "Capability Painting Type" at bounding box center [701, 181] width 362 height 81
click at [755, 193] on input "text" at bounding box center [798, 191] width 168 height 33
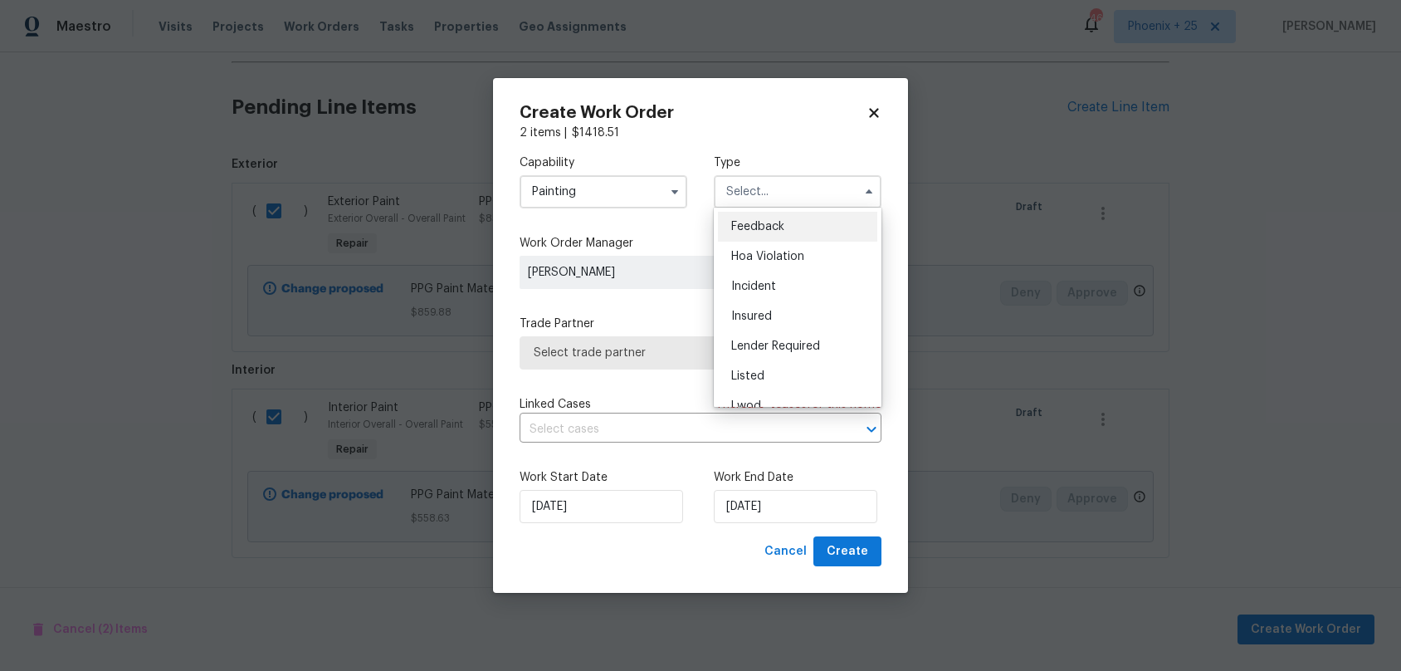
scroll to position [198, 0]
drag, startPoint x: 782, startPoint y: 310, endPoint x: 795, endPoint y: 294, distance: 20.6
click at [783, 310] on div "Renovation" at bounding box center [797, 298] width 159 height 30
type input "Renovation"
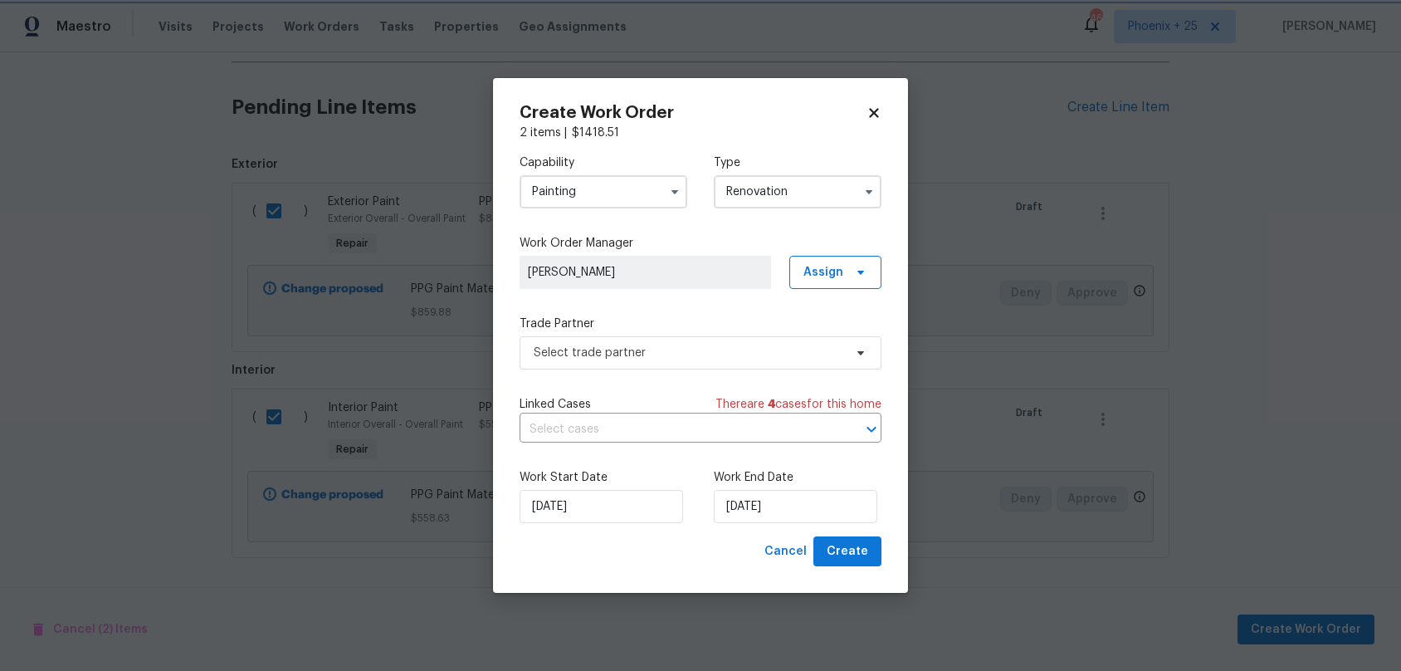
scroll to position [0, 0]
click at [827, 273] on span "Assign" at bounding box center [824, 272] width 40 height 17
click at [821, 340] on div "Assign to me" at bounding box center [838, 342] width 72 height 17
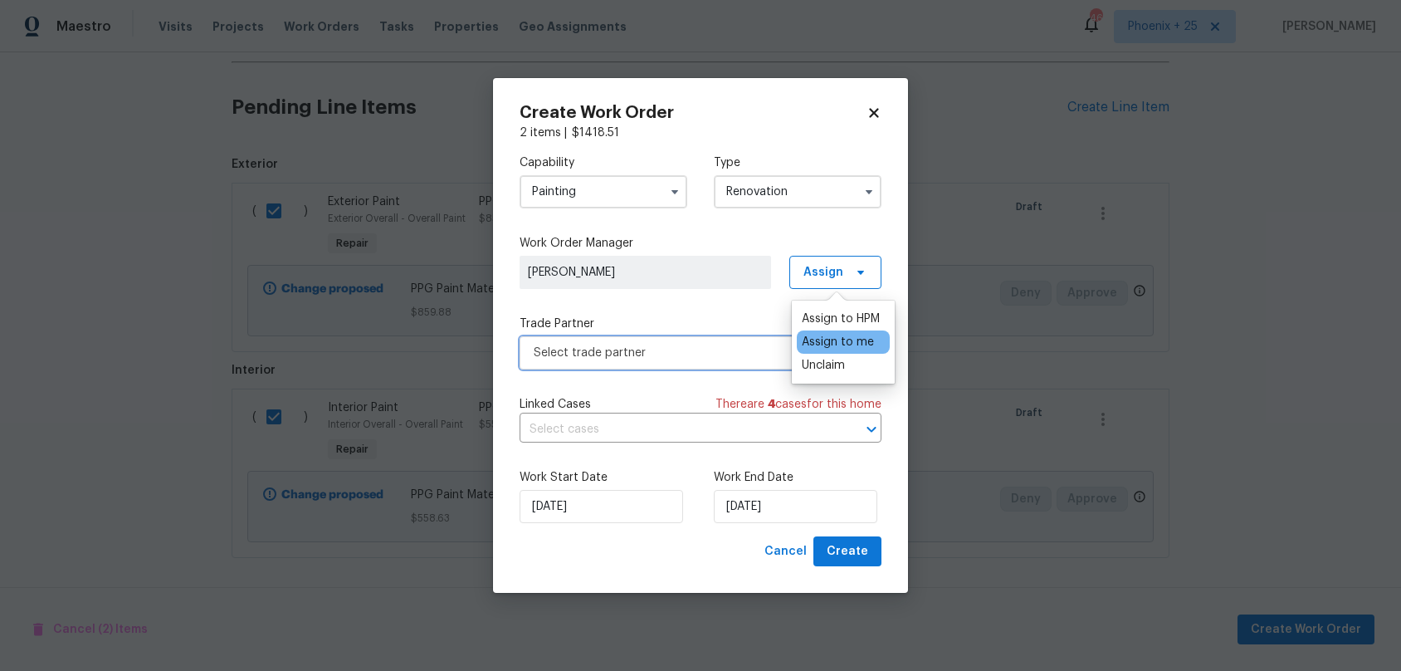
click at [706, 345] on span "Select trade partner" at bounding box center [689, 353] width 310 height 17
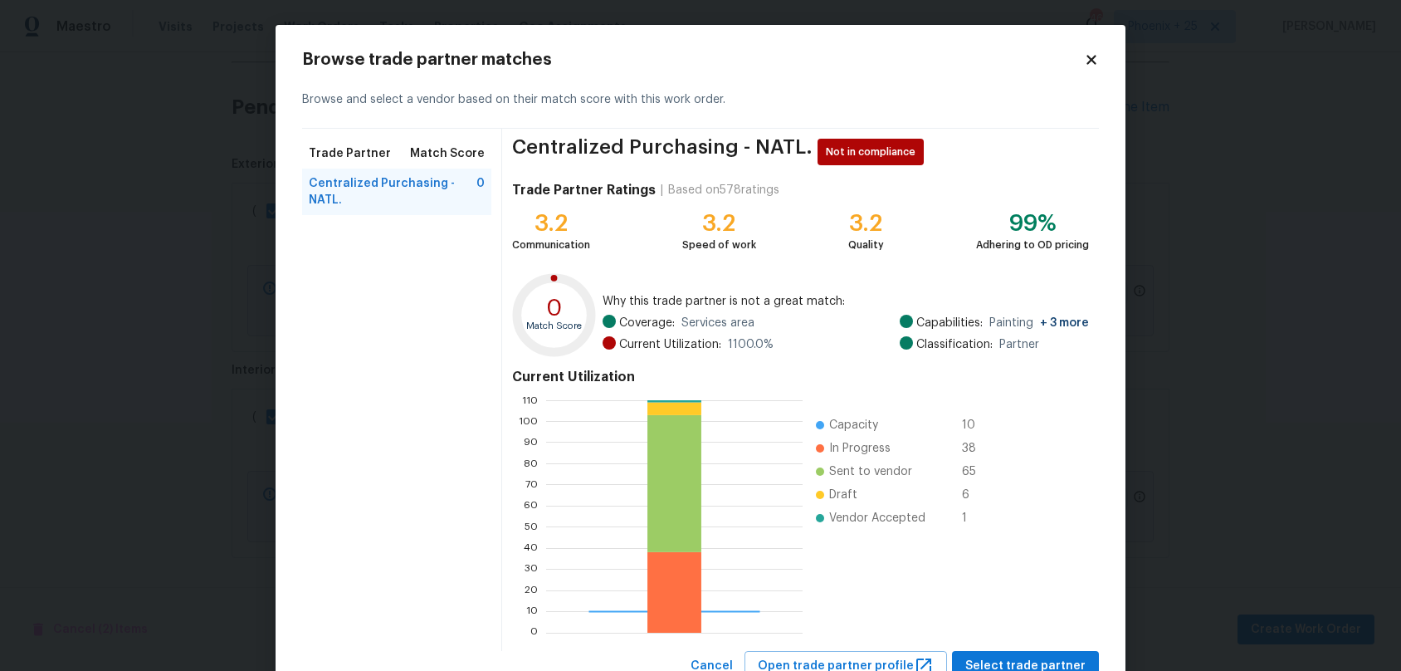
scroll to position [61, 0]
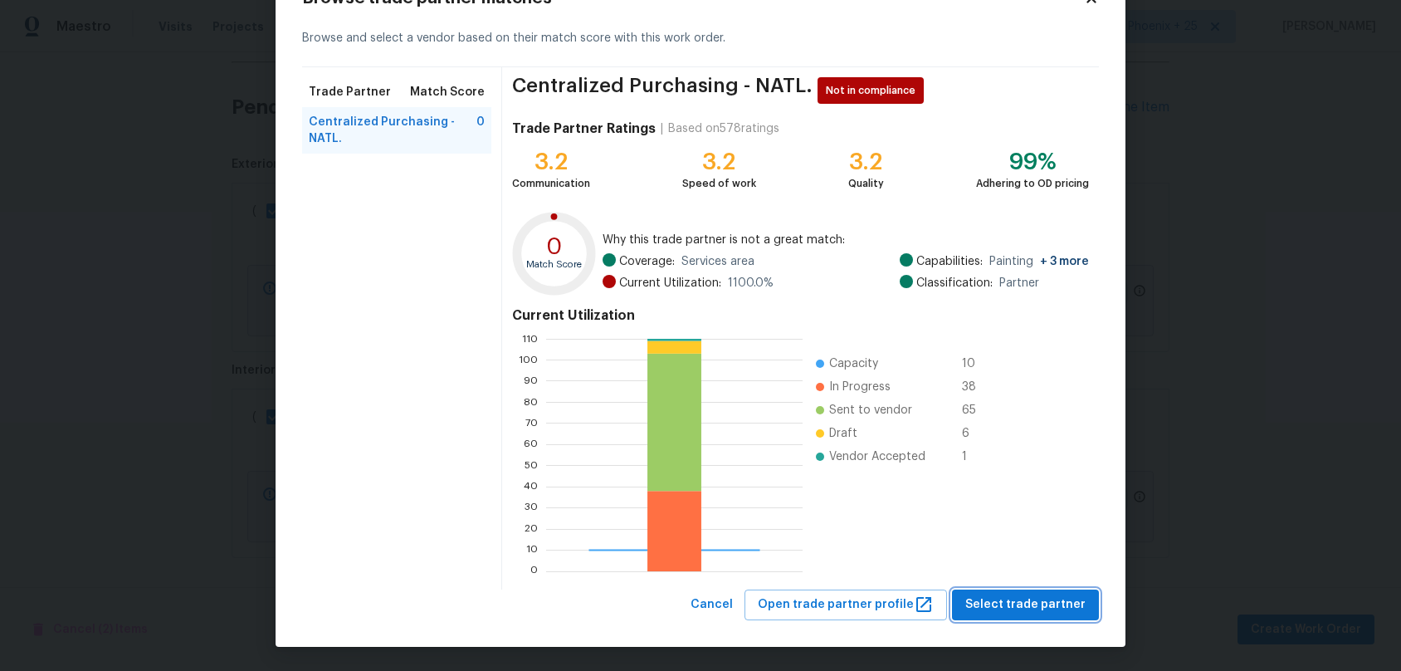
drag, startPoint x: 1024, startPoint y: 601, endPoint x: 964, endPoint y: 604, distance: 59.8
click at [1022, 601] on span "Select trade partner" at bounding box center [1025, 604] width 120 height 21
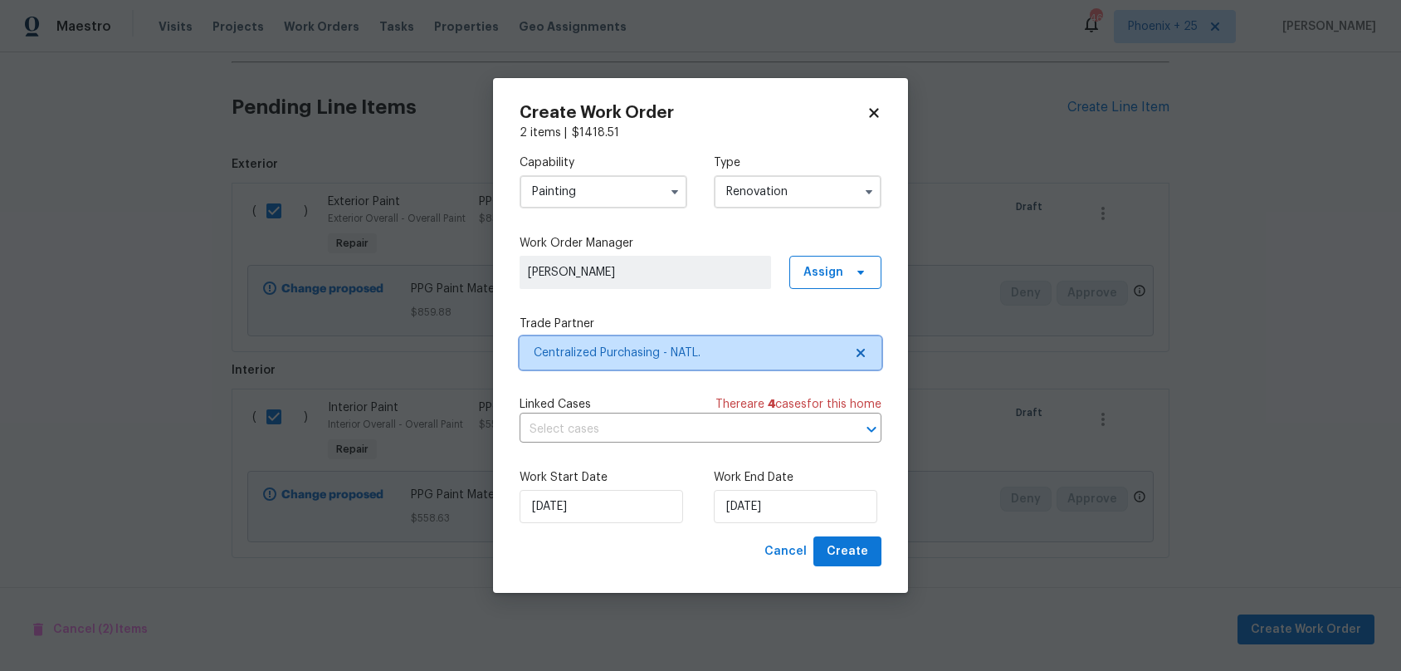
scroll to position [0, 0]
click at [823, 544] on button "Create" at bounding box center [848, 551] width 68 height 31
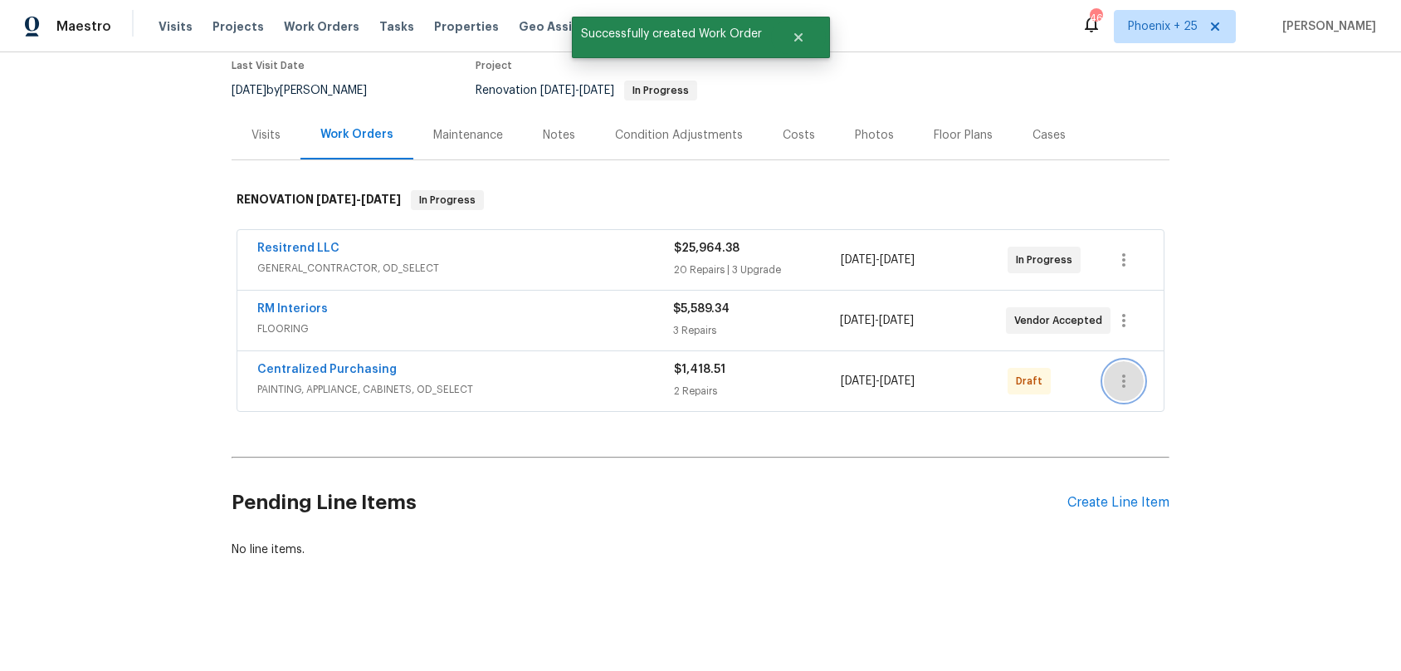
click at [1105, 381] on button "button" at bounding box center [1124, 381] width 40 height 40
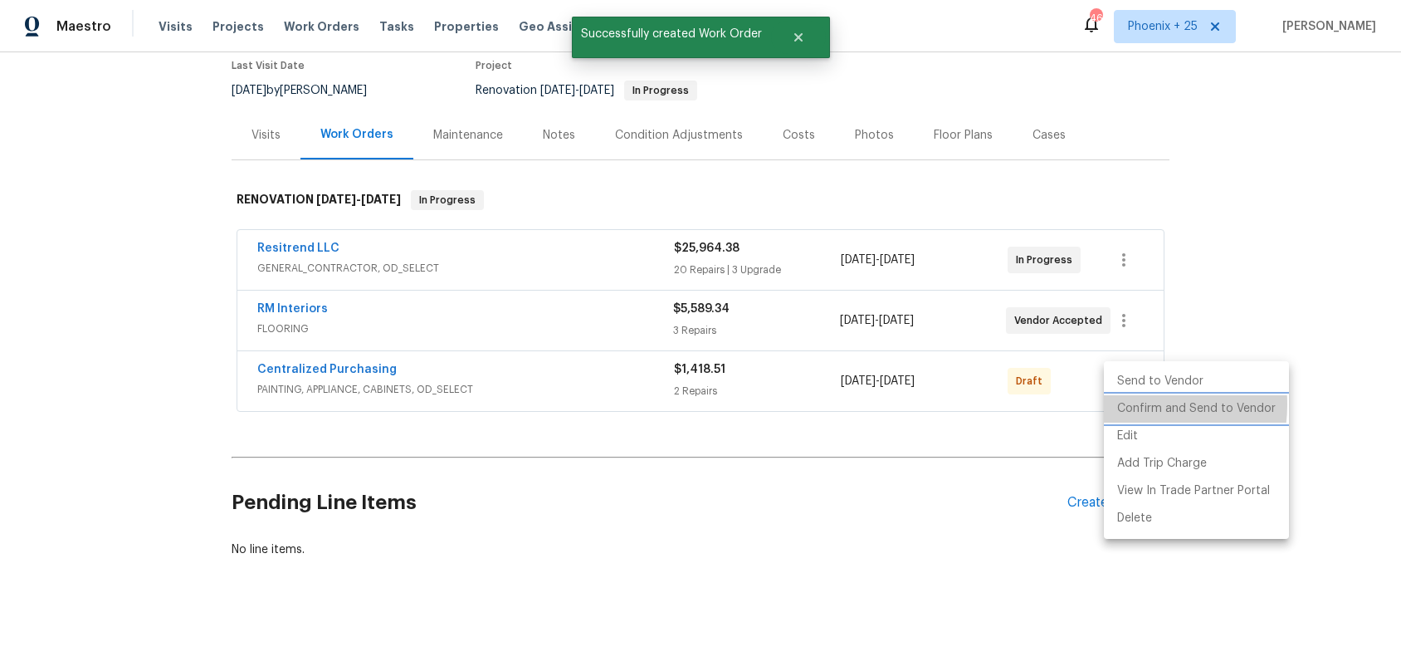
click at [1120, 404] on li "Confirm and Send to Vendor" at bounding box center [1196, 408] width 185 height 27
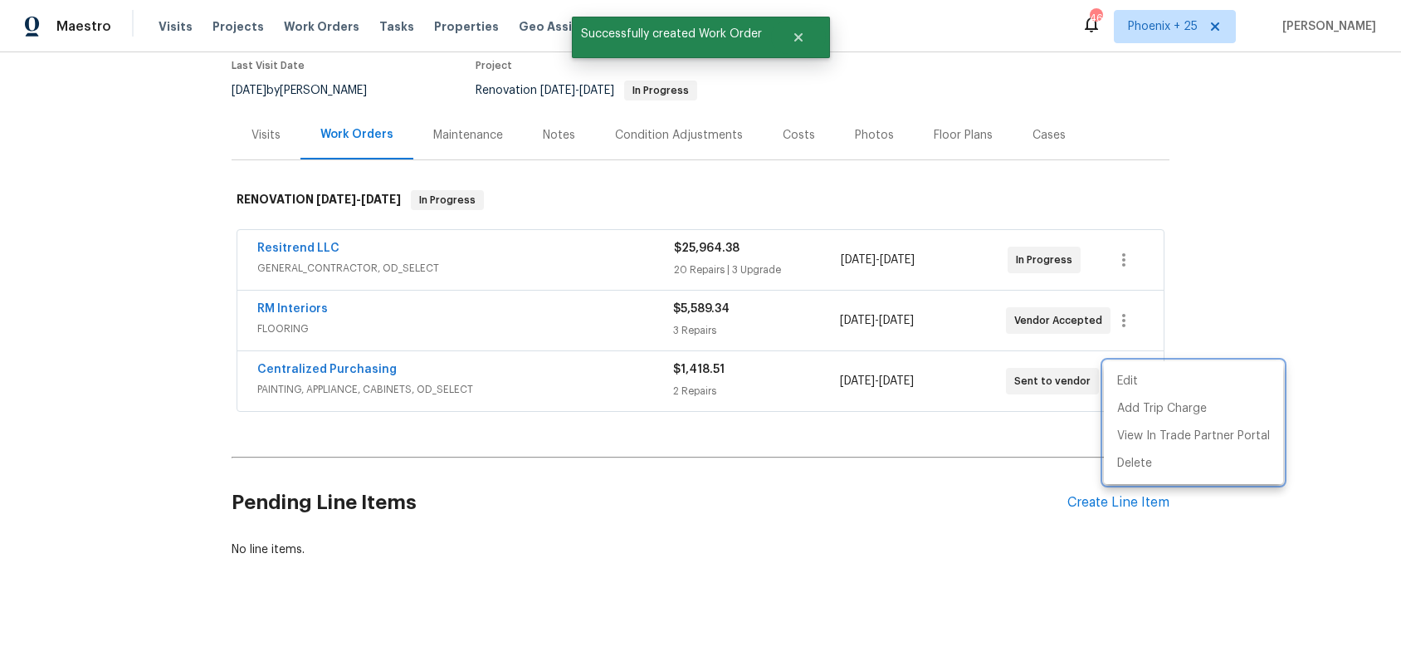
click at [535, 385] on div at bounding box center [700, 335] width 1401 height 671
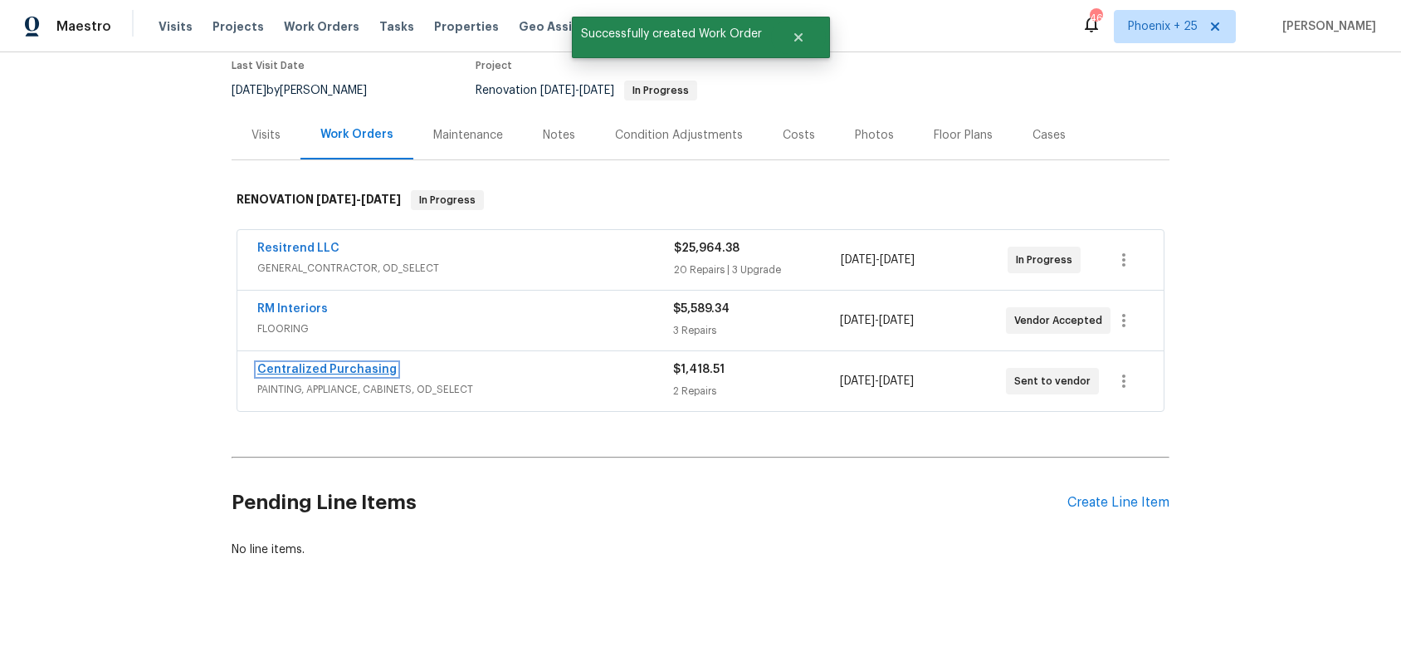
click at [373, 374] on link "Centralized Purchasing" at bounding box center [326, 370] width 139 height 12
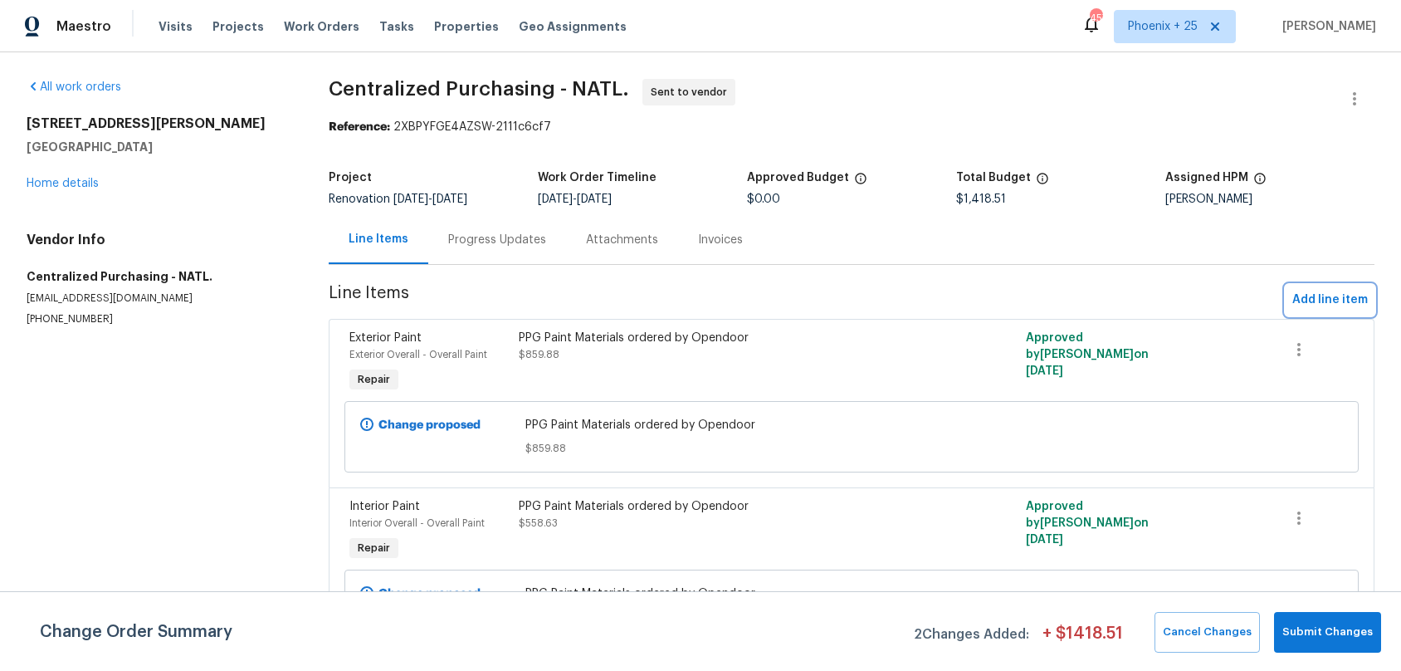
click at [1313, 296] on span "Add line item" at bounding box center [1331, 300] width 76 height 21
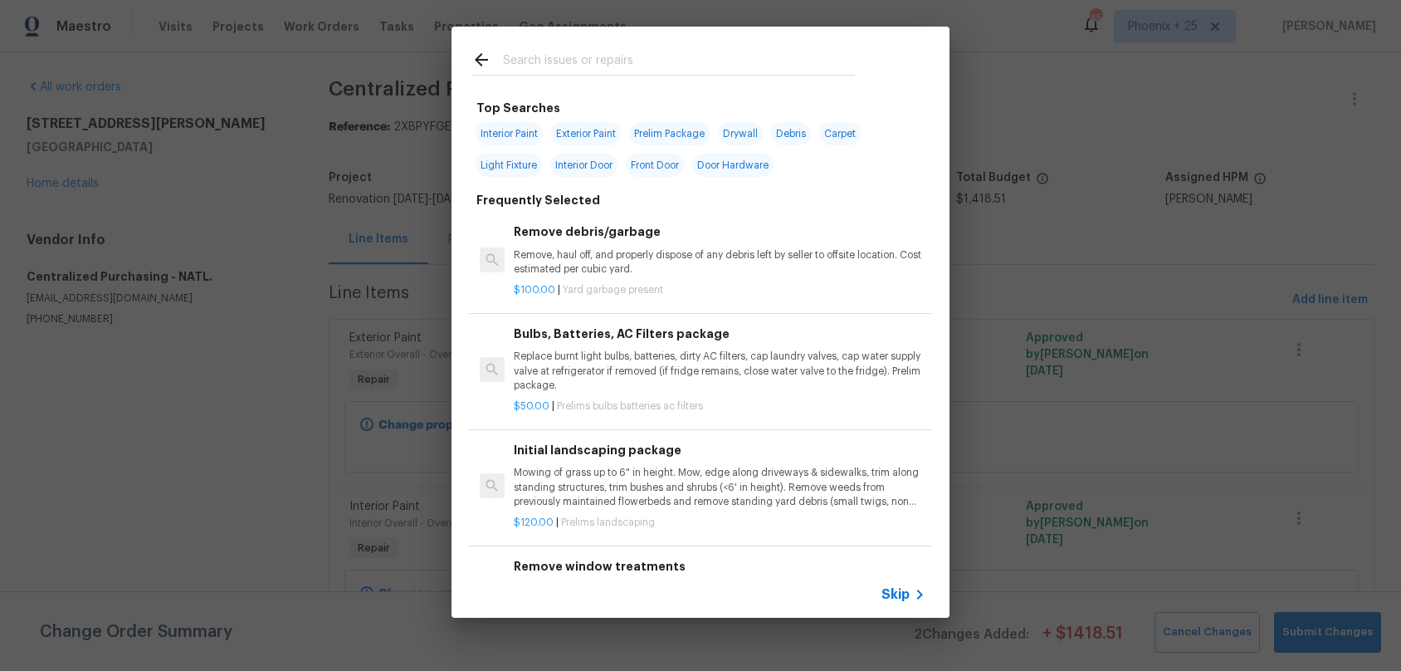
click at [652, 55] on input "text" at bounding box center [679, 62] width 352 height 25
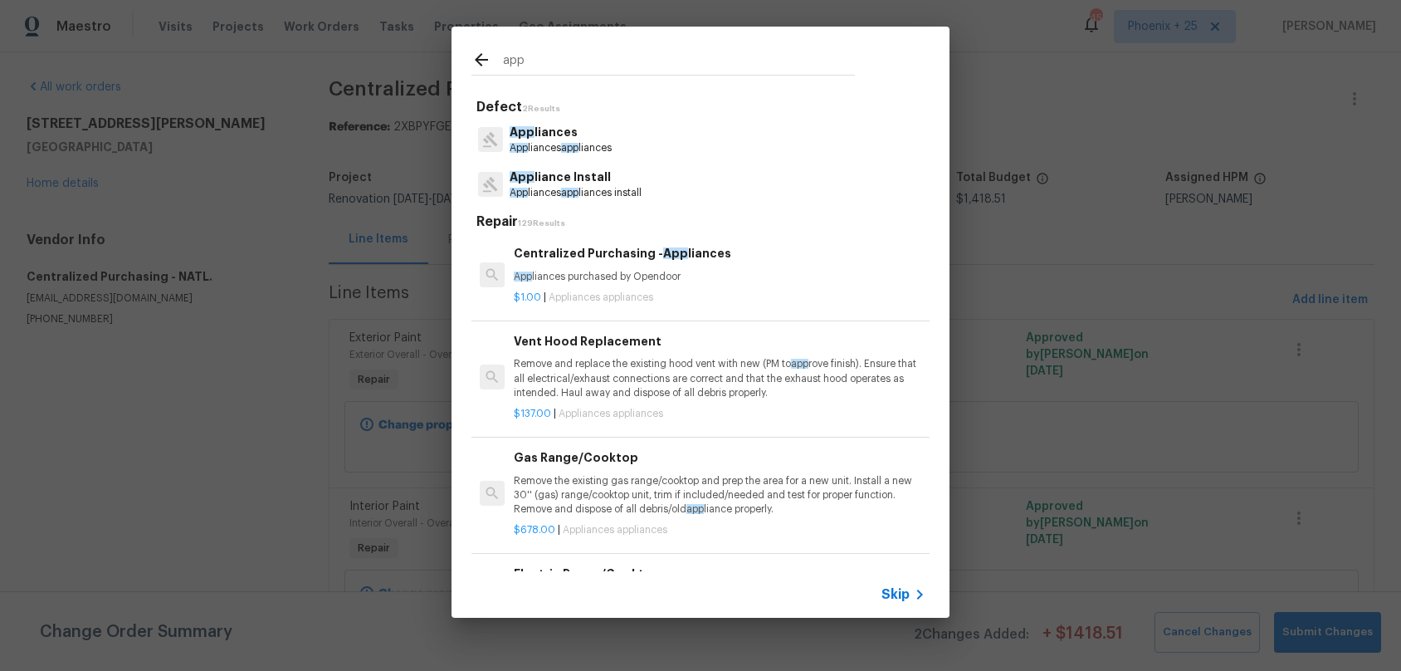
type input "app"
click at [699, 291] on p "$1.00 | Appliances appliances" at bounding box center [720, 298] width 412 height 14
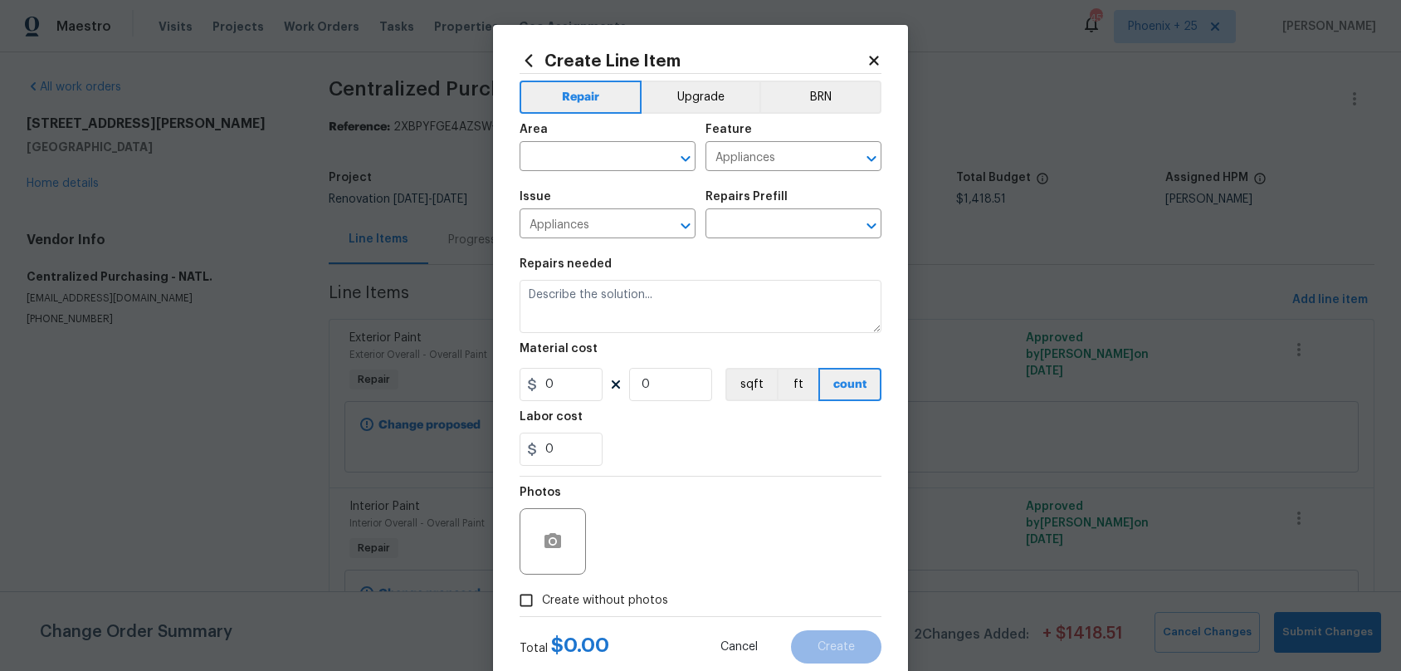
type input "Centralized Purchasing - Appliances $1.00"
type textarea "Appliances purchased by Opendoor"
type input "1"
click at [610, 154] on input "text" at bounding box center [585, 158] width 130 height 26
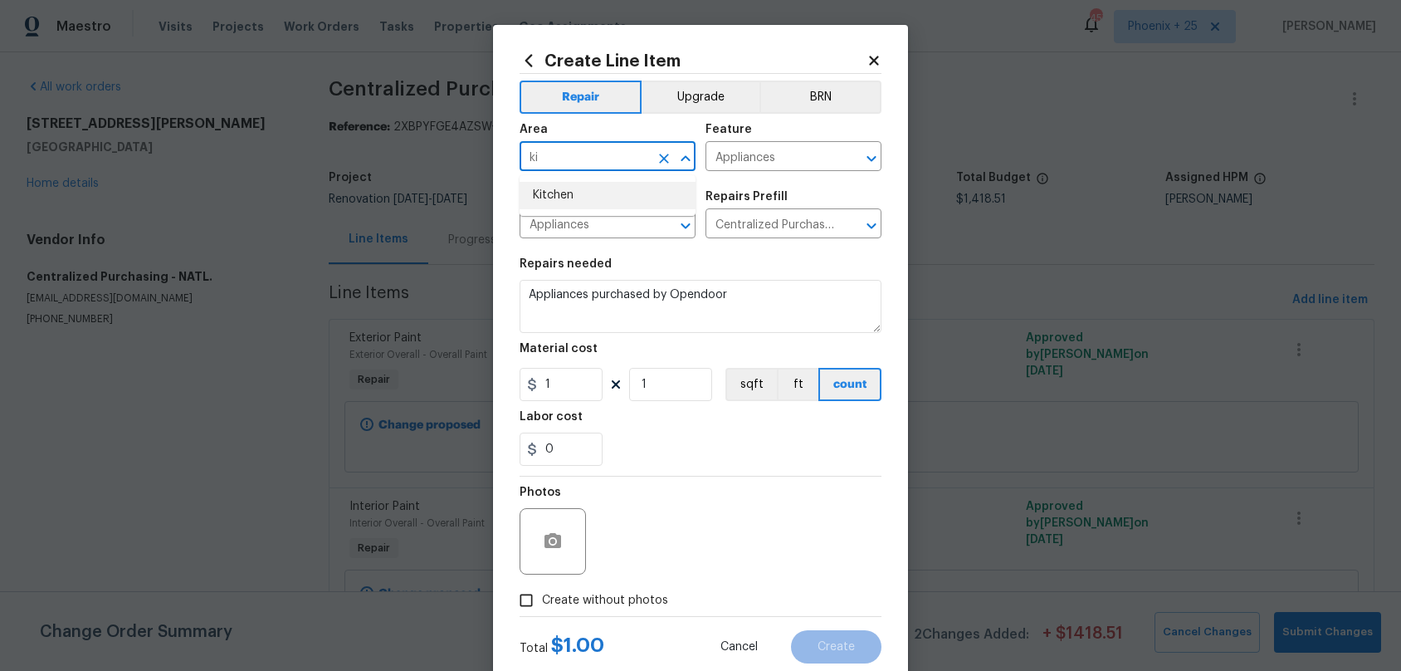
click at [656, 201] on li "Kitchen" at bounding box center [608, 195] width 176 height 27
type input "Kitchen"
drag, startPoint x: 820, startPoint y: 462, endPoint x: 616, endPoint y: 405, distance: 212.1
click at [804, 457] on div "0" at bounding box center [701, 449] width 362 height 33
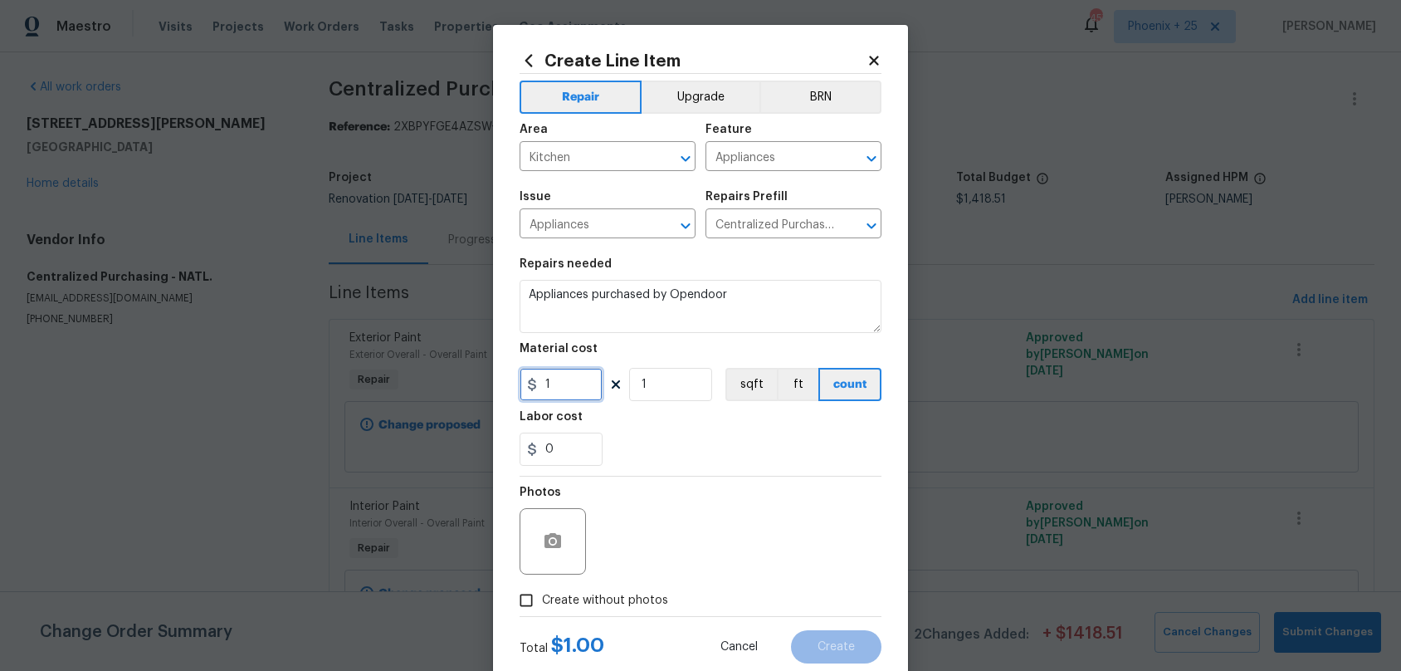
click at [576, 389] on input "1" at bounding box center [561, 384] width 83 height 33
type input "1384.45"
click at [666, 599] on div "Create without photos" at bounding box center [701, 600] width 362 height 32
drag, startPoint x: 669, startPoint y: 569, endPoint x: 653, endPoint y: 598, distance: 32.3
click at [666, 573] on div "Photos" at bounding box center [701, 531] width 362 height 108
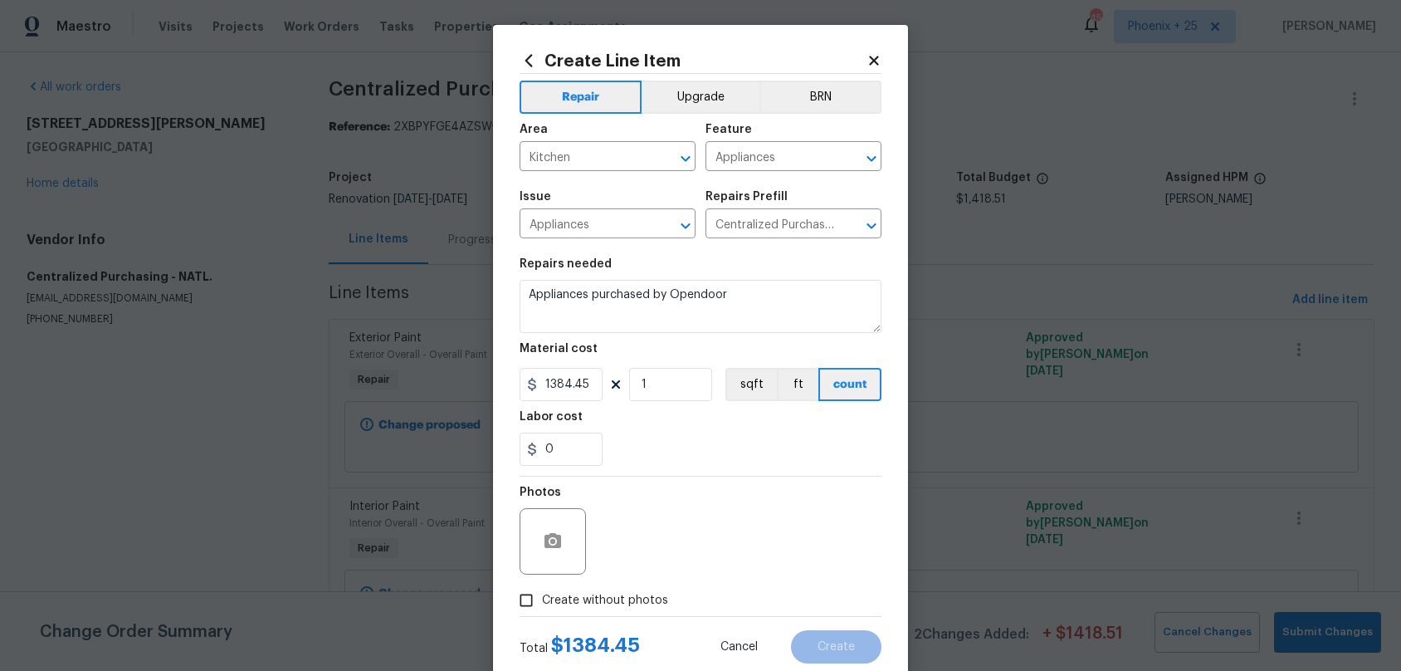
drag, startPoint x: 653, startPoint y: 604, endPoint x: 657, endPoint y: 588, distance: 16.1
click at [654, 603] on span "Create without photos" at bounding box center [605, 600] width 126 height 17
click at [542, 603] on input "Create without photos" at bounding box center [527, 600] width 32 height 32
checkbox input "true"
click at [659, 575] on div "Reason*" at bounding box center [740, 531] width 282 height 108
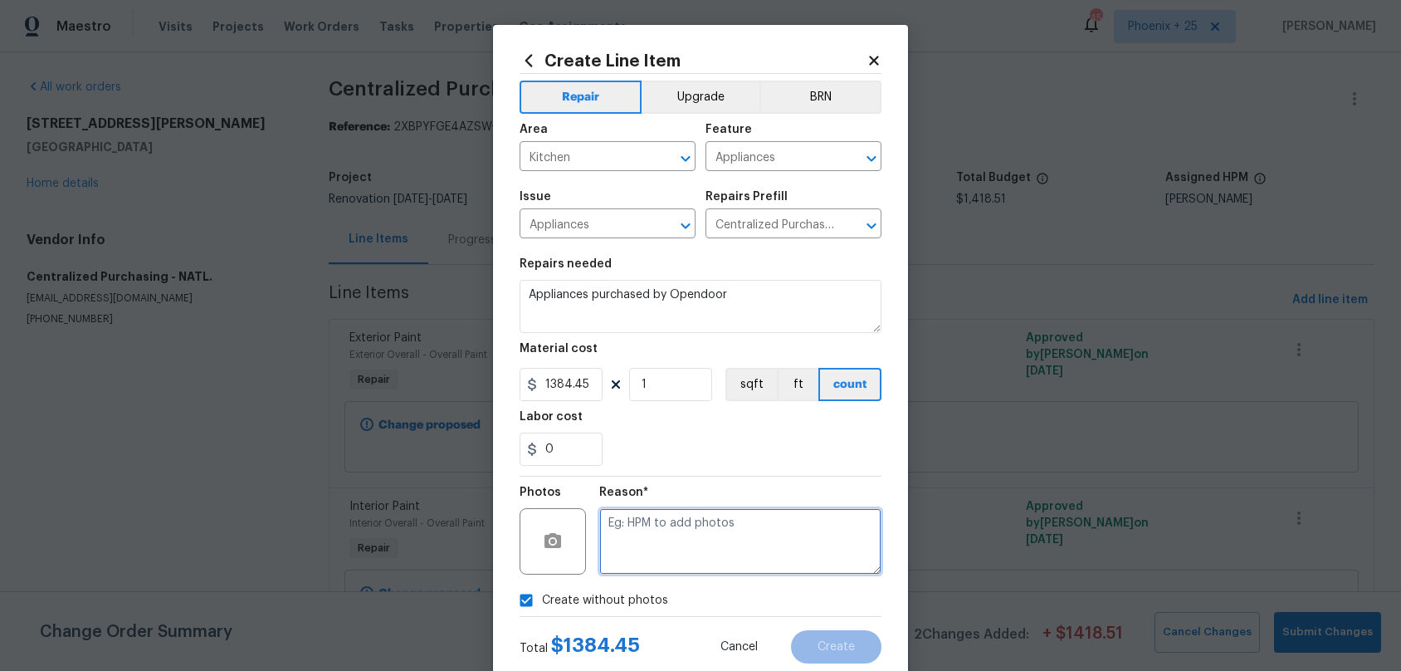
click at [666, 559] on textarea at bounding box center [740, 541] width 282 height 66
type textarea "NA"
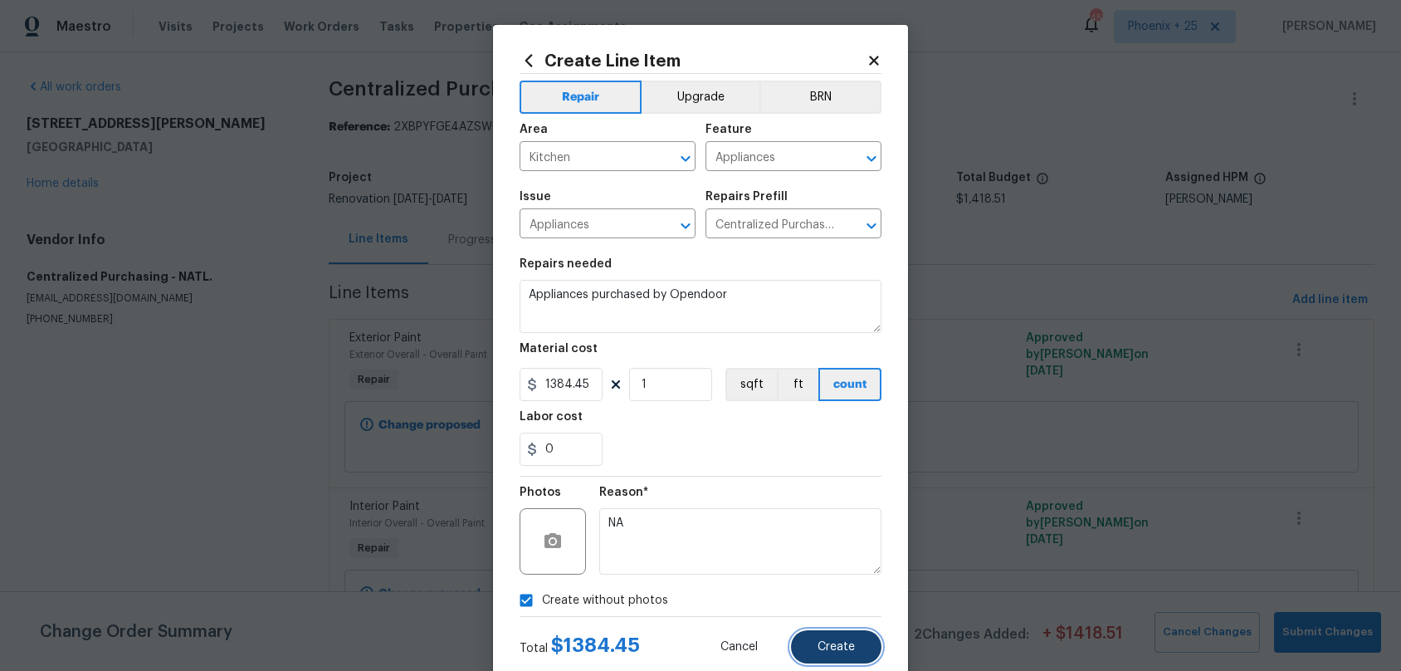
click at [859, 642] on button "Create" at bounding box center [836, 646] width 90 height 33
